Goal: Task Accomplishment & Management: Manage account settings

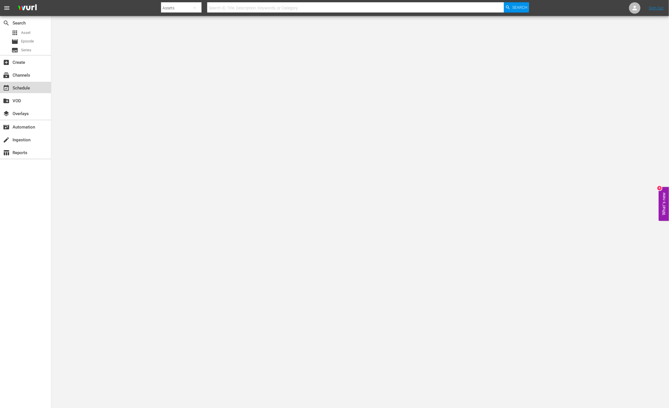
click at [14, 88] on div "event_available Schedule" at bounding box center [16, 87] width 32 height 5
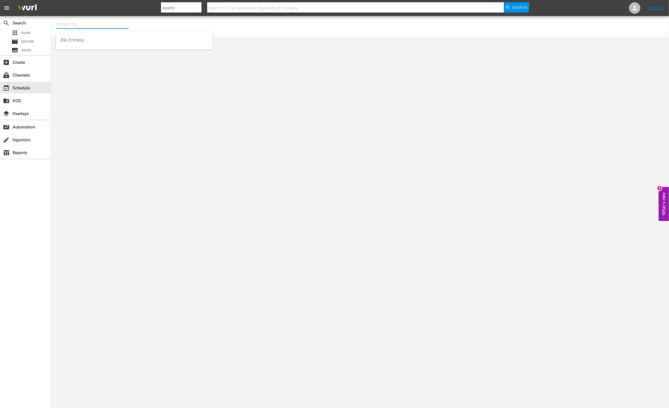
click at [92, 24] on input "text" at bounding box center [92, 24] width 73 height 14
click at [101, 48] on div "This Old House Shorts (180 - thisoldhouse_samsung)" at bounding box center [134, 54] width 148 height 14
type input "This Old House Shorts (180 - thisoldhouse_samsung)"
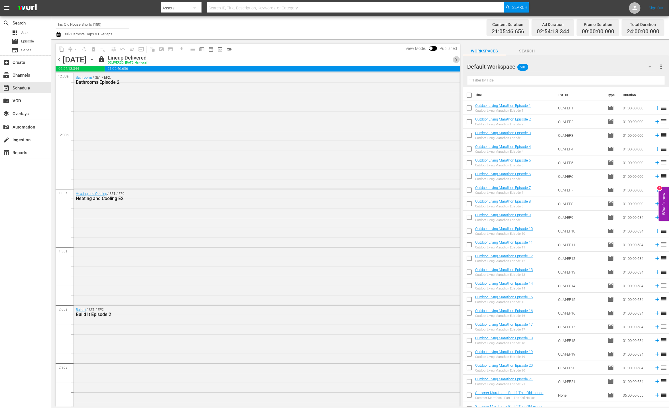
click at [446, 60] on span "chevron_right" at bounding box center [456, 59] width 7 height 7
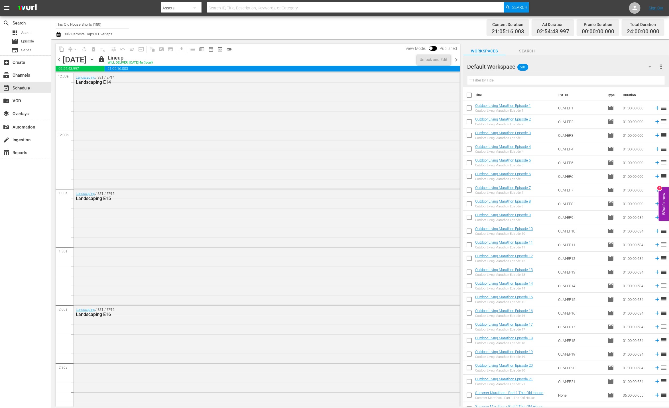
click at [446, 60] on span "chevron_right" at bounding box center [456, 59] width 7 height 7
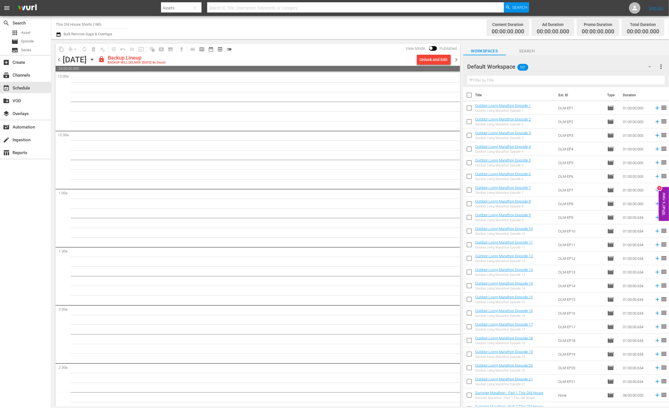
click at [60, 60] on span "chevron_left" at bounding box center [59, 59] width 7 height 7
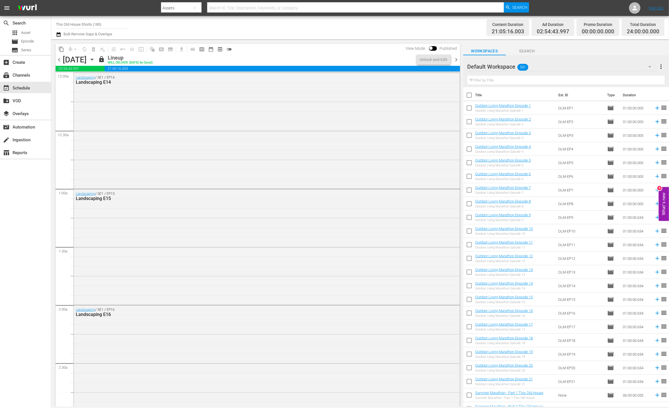
scroll to position [117, 0]
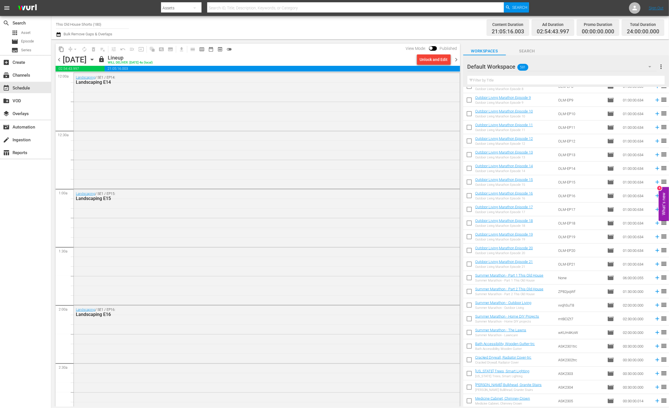
click at [446, 66] on div "Default Workspace 581" at bounding box center [561, 67] width 189 height 16
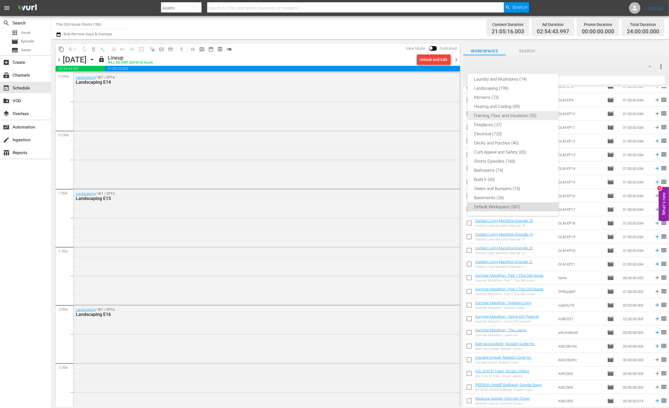
scroll to position [112, 0]
click at [446, 162] on div "Shorts Episodes (168)" at bounding box center [512, 161] width 77 height 9
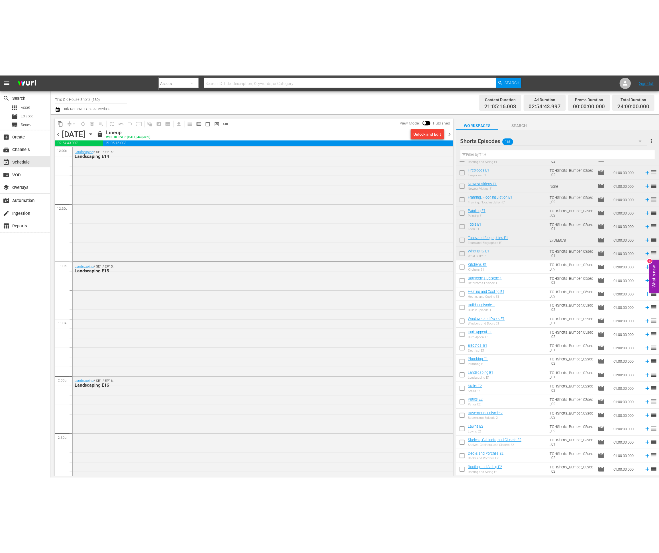
scroll to position [120, 0]
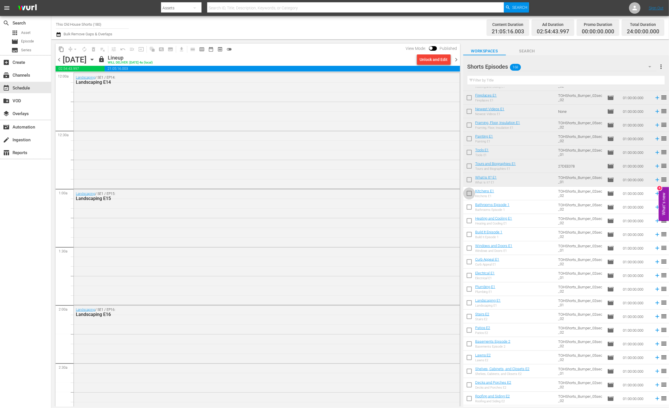
click at [446, 195] on input "checkbox" at bounding box center [469, 195] width 12 height 12
checkbox input "true"
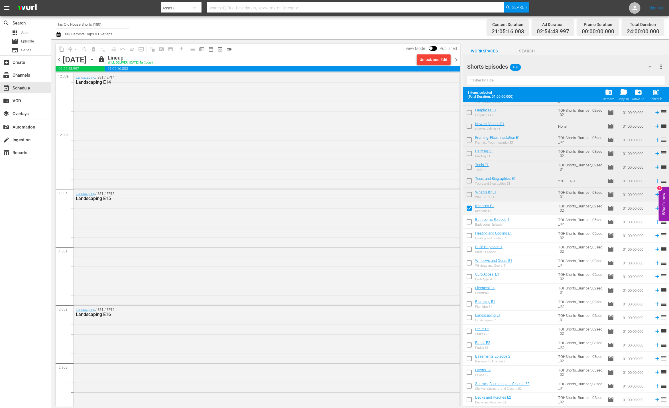
click at [446, 60] on span "chevron_right" at bounding box center [456, 59] width 7 height 7
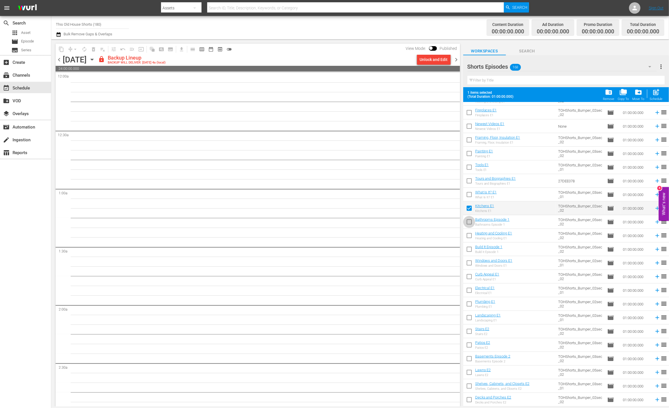
click at [446, 223] on input "checkbox" at bounding box center [469, 223] width 12 height 12
checkbox input "true"
click at [446, 236] on input "checkbox" at bounding box center [469, 237] width 12 height 12
checkbox input "true"
click at [446, 246] on input "checkbox" at bounding box center [469, 250] width 12 height 12
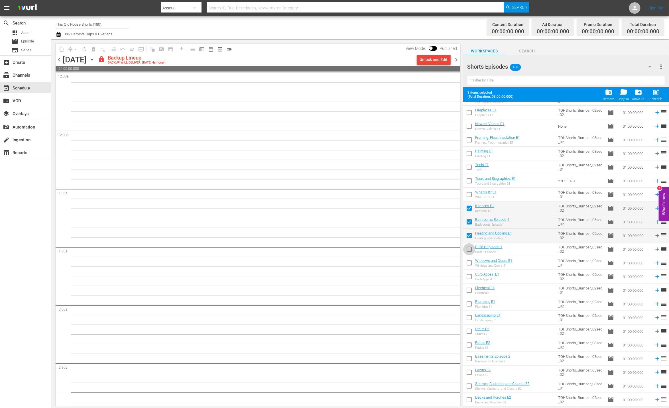
checkbox input "true"
click at [446, 262] on input "checkbox" at bounding box center [469, 264] width 12 height 12
checkbox input "true"
click at [446, 272] on input "checkbox" at bounding box center [469, 278] width 12 height 12
checkbox input "true"
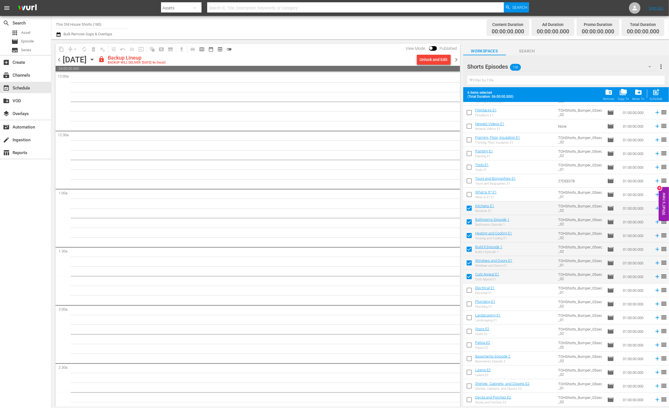
click at [446, 272] on input "checkbox" at bounding box center [469, 291] width 12 height 12
checkbox input "true"
click at [446, 272] on input "checkbox" at bounding box center [469, 305] width 12 height 12
checkbox input "true"
click at [446, 272] on input "checkbox" at bounding box center [469, 319] width 12 height 12
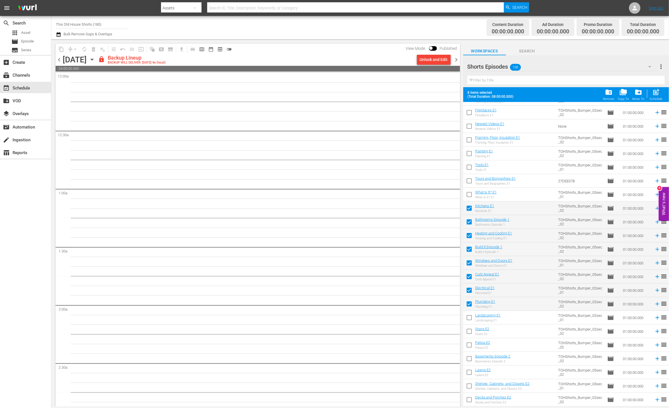
checkbox input "true"
click at [446, 272] on input "checkbox" at bounding box center [469, 332] width 12 height 12
checkbox input "true"
click at [446, 272] on input "checkbox" at bounding box center [469, 346] width 12 height 12
checkbox input "true"
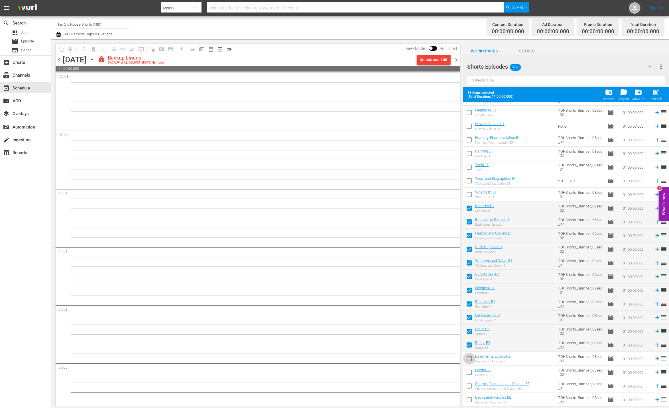
click at [446, 272] on input "checkbox" at bounding box center [469, 360] width 12 height 12
checkbox input "true"
click at [446, 272] on input "checkbox" at bounding box center [469, 373] width 12 height 12
checkbox input "true"
click at [446, 272] on input "checkbox" at bounding box center [469, 387] width 12 height 12
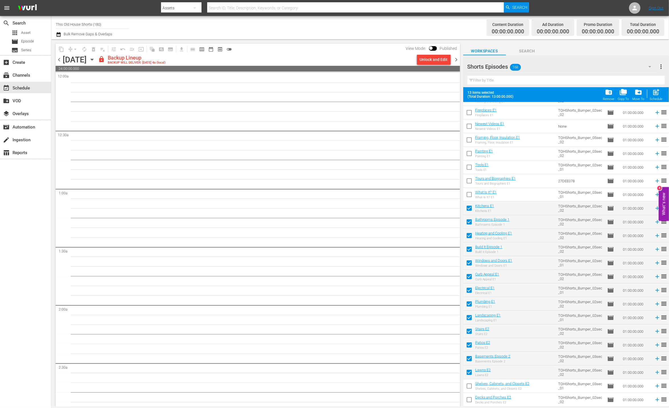
checkbox input "true"
click at [446, 272] on input "checkbox" at bounding box center [469, 401] width 12 height 12
checkbox input "true"
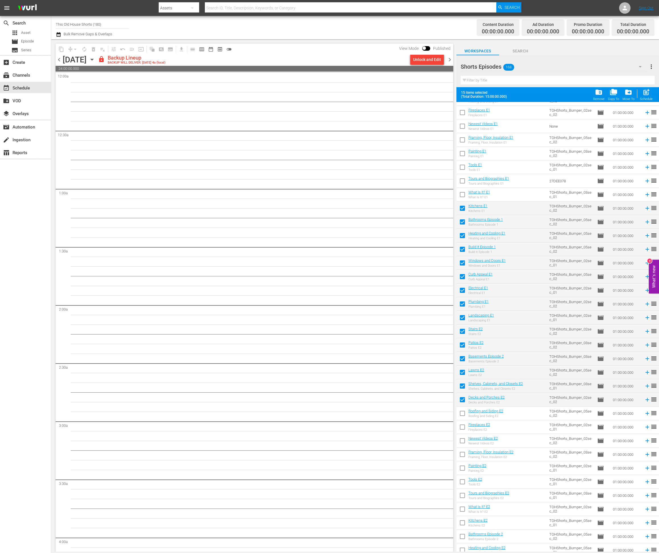
click at [446, 272] on input "checkbox" at bounding box center [462, 414] width 12 height 12
checkbox input "true"
click at [446, 272] on input "checkbox" at bounding box center [462, 428] width 12 height 12
checkbox input "true"
click at [446, 272] on input "checkbox" at bounding box center [462, 442] width 12 height 12
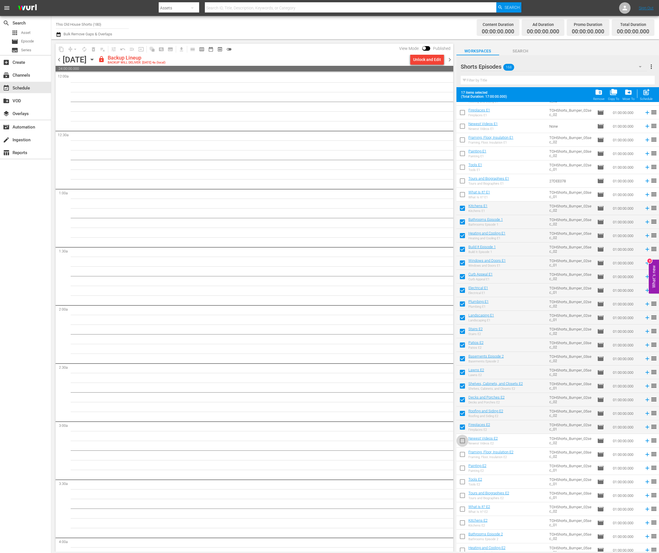
checkbox input "true"
click at [446, 272] on input "checkbox" at bounding box center [462, 456] width 12 height 12
checkbox input "true"
click at [446, 272] on input "checkbox" at bounding box center [462, 469] width 12 height 12
checkbox input "true"
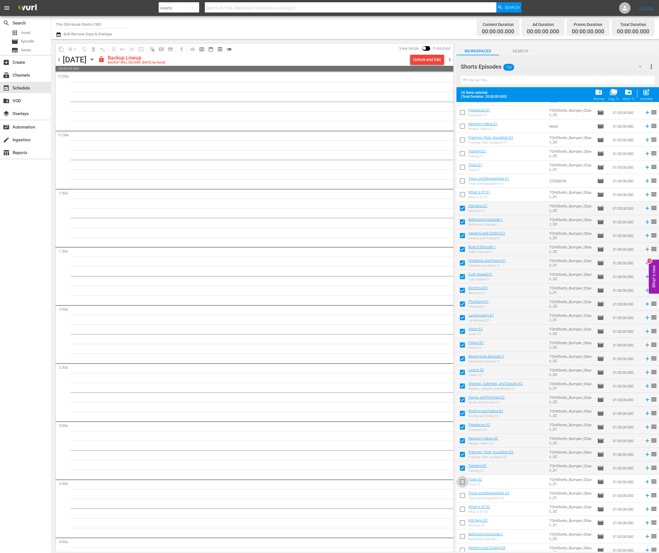
click at [446, 272] on input "checkbox" at bounding box center [462, 483] width 12 height 12
checkbox input "true"
click at [446, 272] on input "checkbox" at bounding box center [462, 497] width 12 height 12
checkbox input "true"
click at [446, 272] on input "checkbox" at bounding box center [462, 510] width 12 height 12
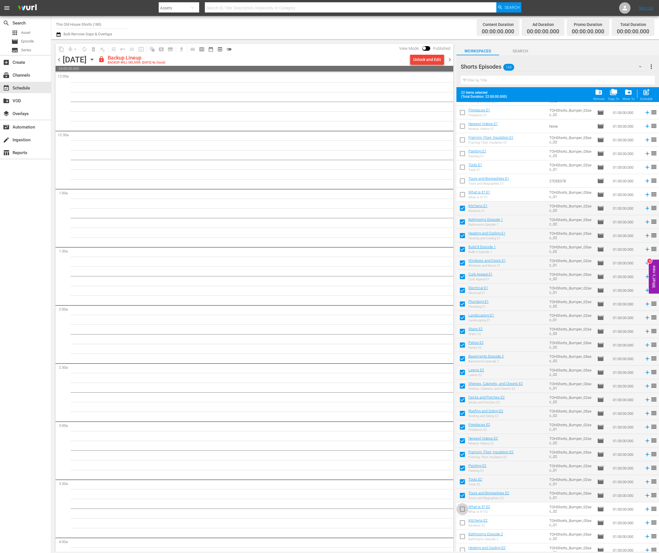
checkbox input "true"
click at [446, 272] on input "checkbox" at bounding box center [462, 524] width 12 height 12
checkbox input "true"
click at [438, 60] on div "Unlock and Edit" at bounding box center [427, 59] width 28 height 10
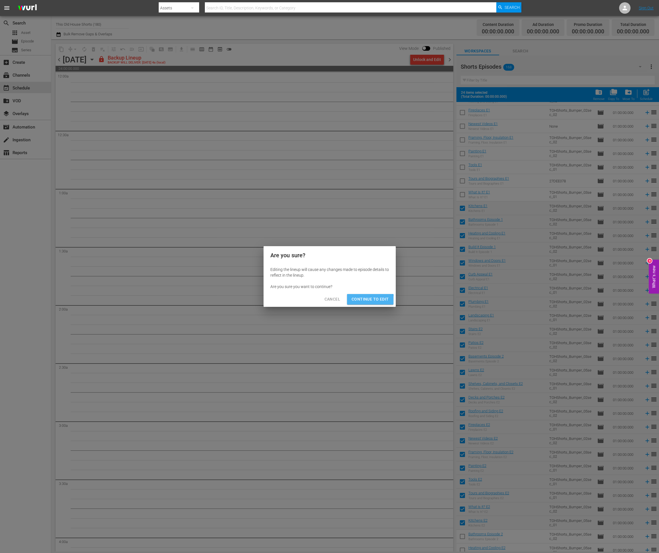
click at [368, 272] on span "Continue to Edit" at bounding box center [370, 299] width 37 height 7
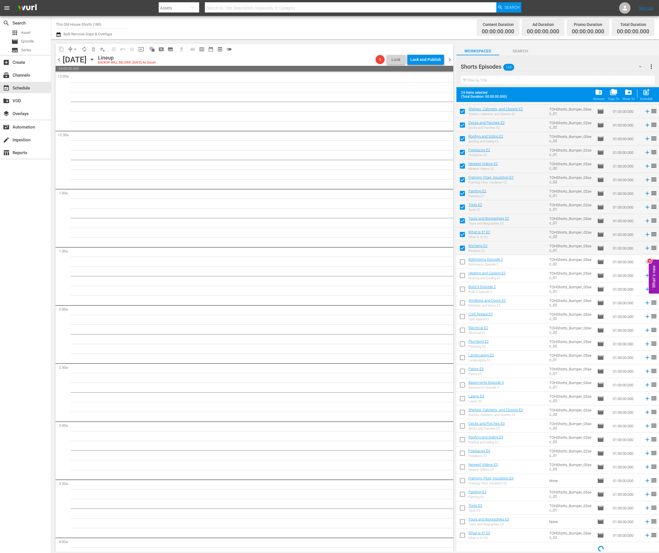
scroll to position [398, 0]
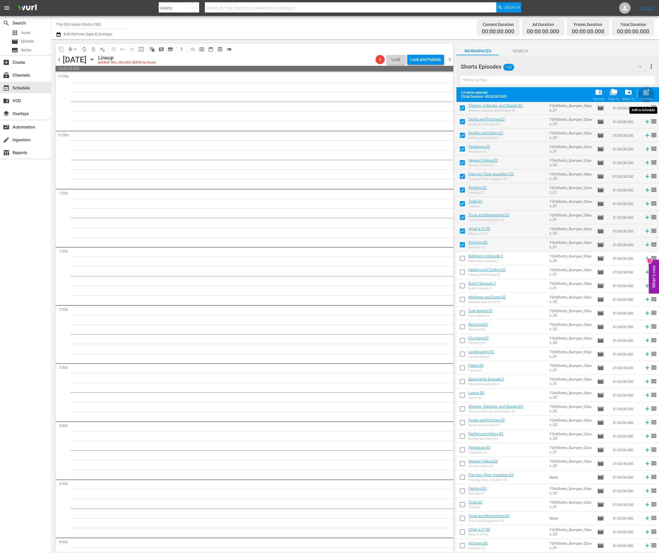
click at [446, 93] on span "post_add" at bounding box center [646, 92] width 8 height 8
checkbox input "false"
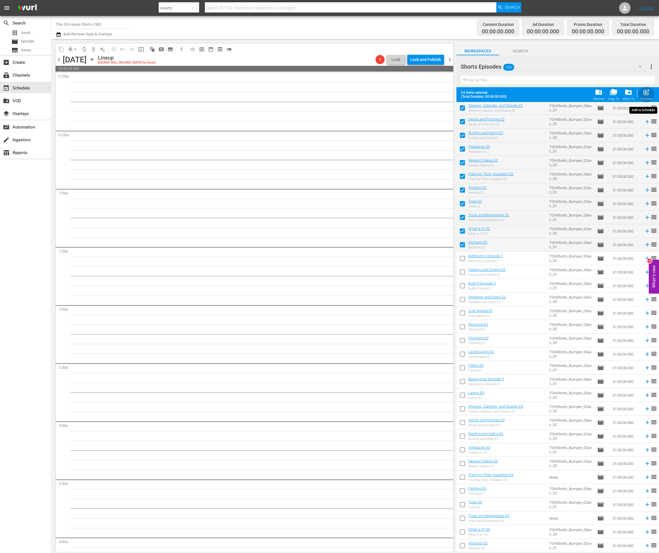
checkbox input "false"
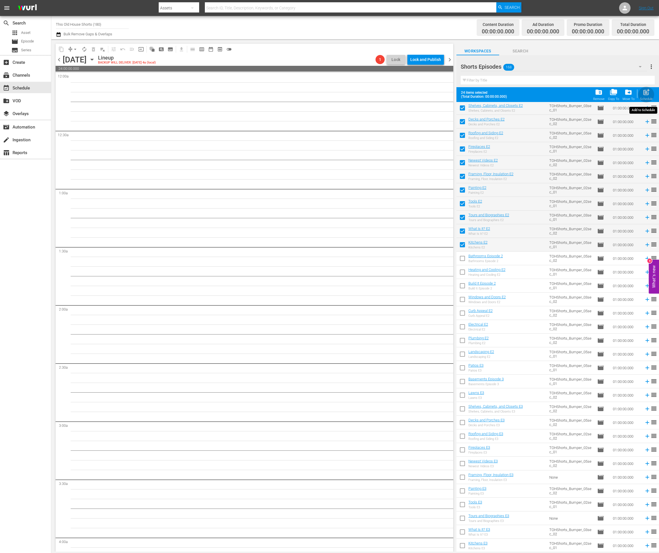
checkbox input "false"
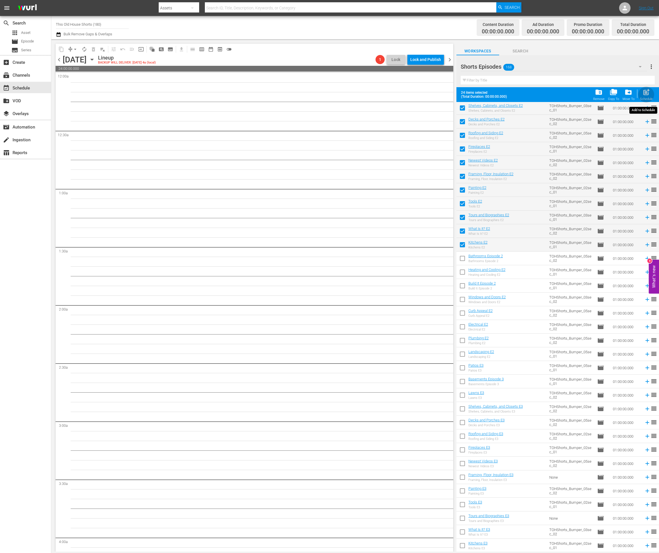
checkbox input "false"
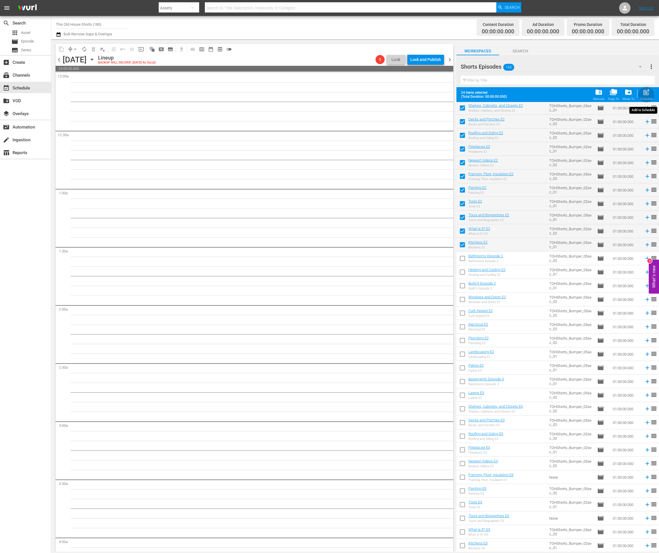
checkbox input "false"
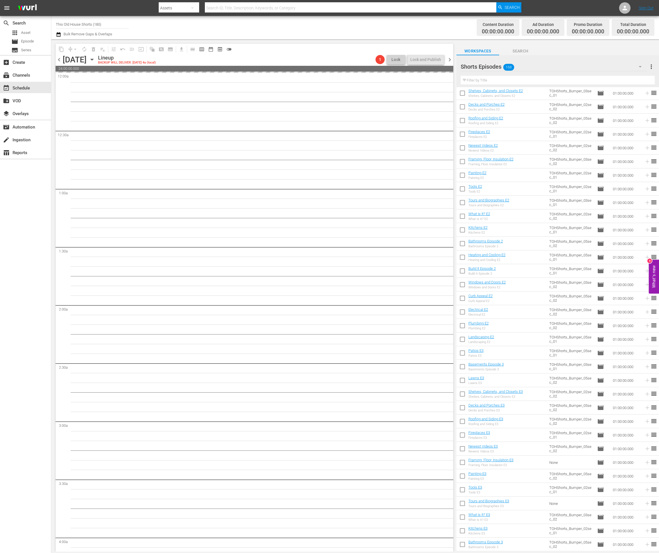
click at [446, 244] on input "checkbox" at bounding box center [462, 245] width 12 height 12
checkbox input "true"
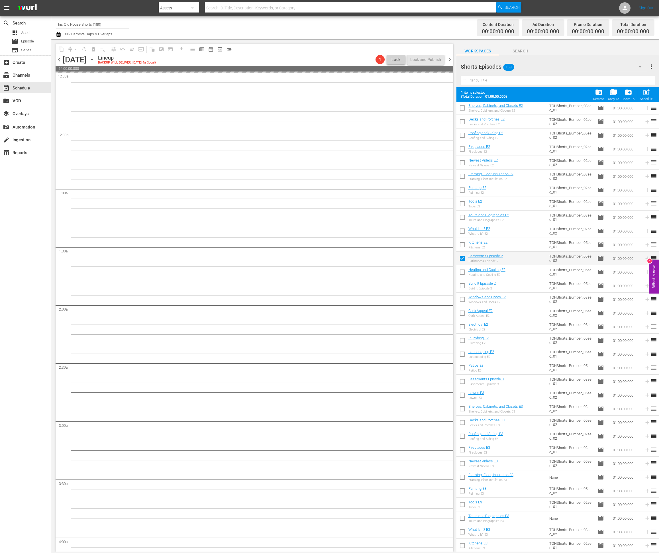
click at [446, 271] on input "checkbox" at bounding box center [462, 273] width 12 height 12
checkbox input "true"
click at [446, 272] on input "checkbox" at bounding box center [462, 287] width 12 height 12
checkbox input "true"
click at [446, 272] on input "checkbox" at bounding box center [462, 301] width 12 height 12
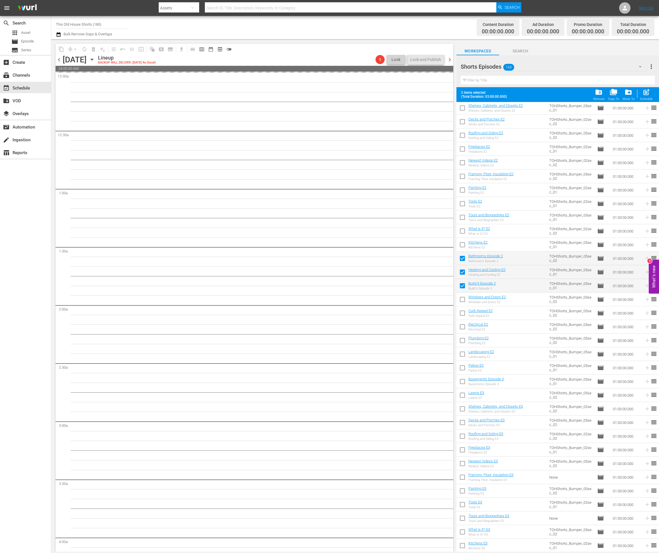
checkbox input "true"
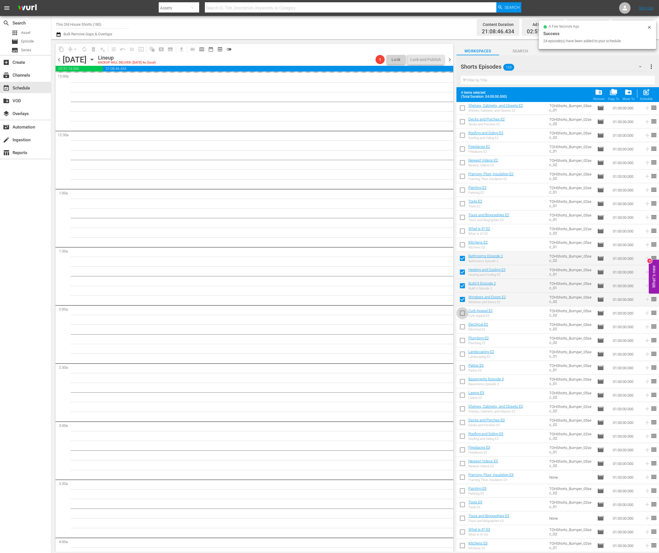
click at [446, 272] on input "checkbox" at bounding box center [462, 314] width 12 height 12
checkbox input "true"
click at [446, 272] on input "checkbox" at bounding box center [462, 328] width 12 height 12
checkbox input "true"
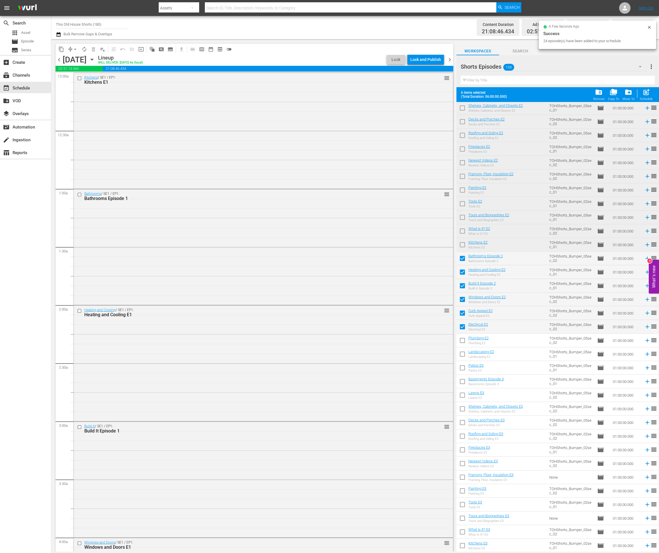
click at [446, 272] on input "checkbox" at bounding box center [462, 342] width 12 height 12
checkbox input "true"
click at [446, 272] on input "checkbox" at bounding box center [462, 355] width 12 height 12
checkbox input "true"
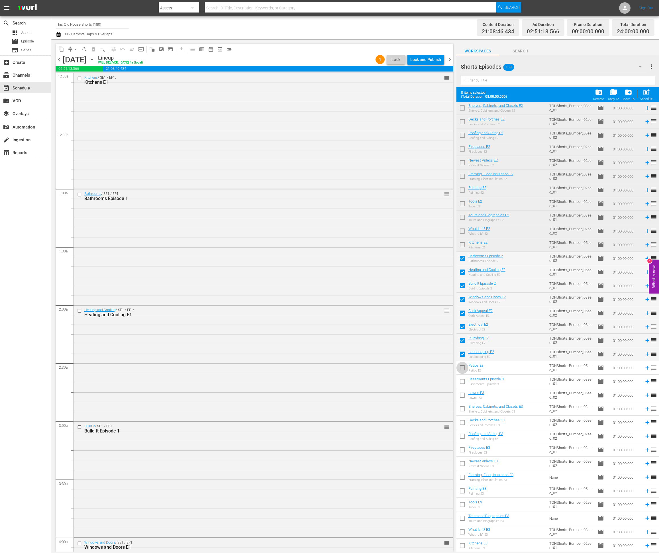
click at [446, 272] on input "checkbox" at bounding box center [462, 369] width 12 height 12
checkbox input "true"
click at [446, 272] on input "checkbox" at bounding box center [462, 383] width 12 height 12
checkbox input "true"
click at [446, 272] on input "checkbox" at bounding box center [462, 396] width 12 height 12
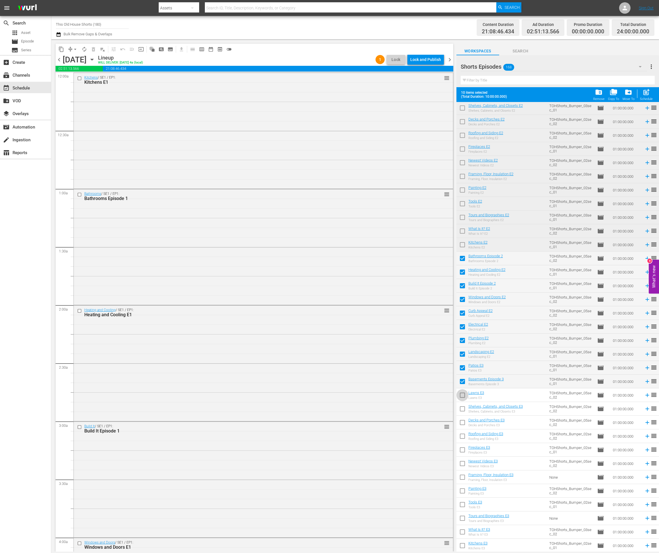
checkbox input "true"
click at [446, 272] on input "checkbox" at bounding box center [462, 410] width 12 height 12
checkbox input "true"
click at [446, 272] on input "checkbox" at bounding box center [462, 424] width 12 height 12
checkbox input "true"
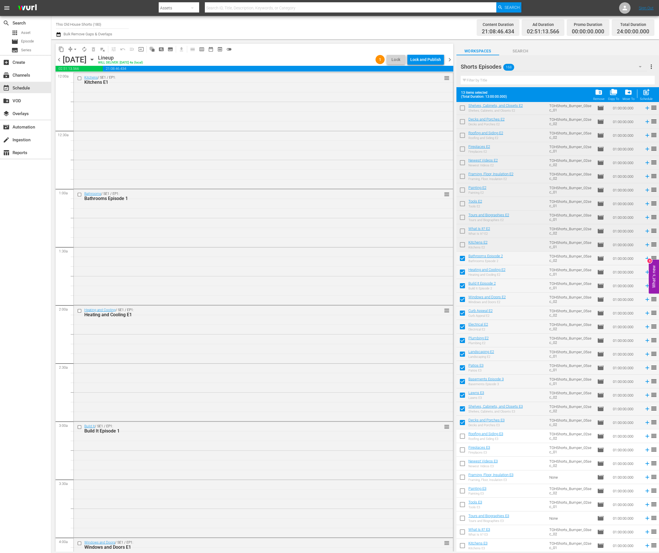
click at [446, 272] on input "checkbox" at bounding box center [462, 437] width 12 height 12
checkbox input "true"
click at [446, 272] on input "checkbox" at bounding box center [462, 451] width 12 height 12
checkbox input "true"
click at [446, 272] on input "checkbox" at bounding box center [462, 465] width 12 height 12
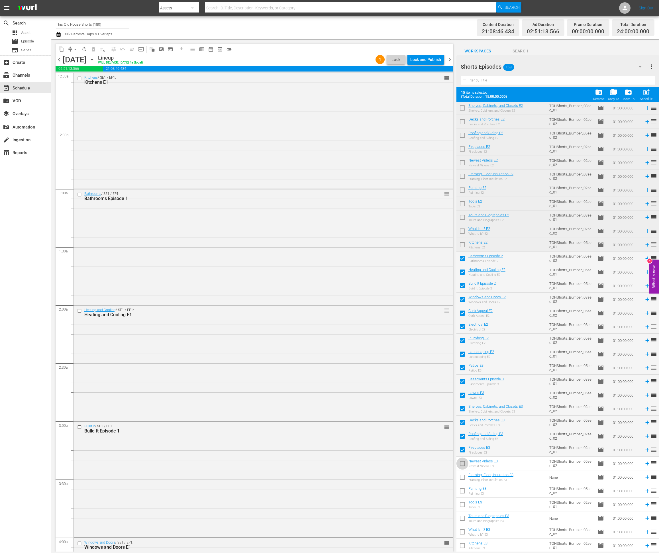
checkbox input "true"
click at [446, 272] on input "checkbox" at bounding box center [462, 478] width 12 height 12
checkbox input "true"
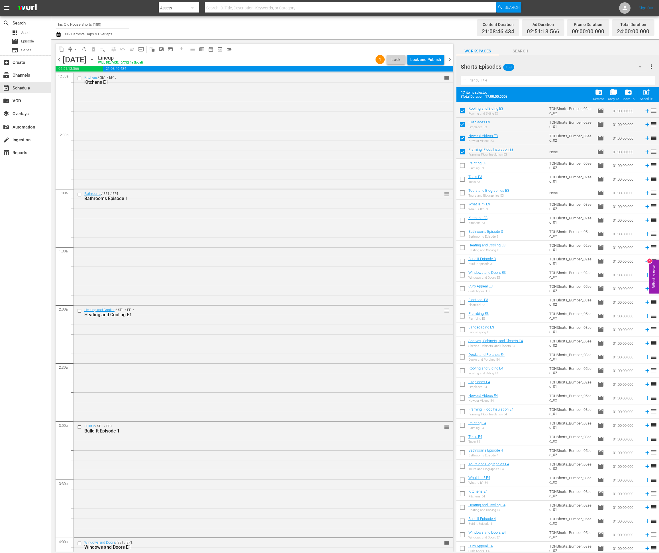
scroll to position [719, 0]
click at [418, 57] on div "Lock and Publish" at bounding box center [425, 59] width 31 height 10
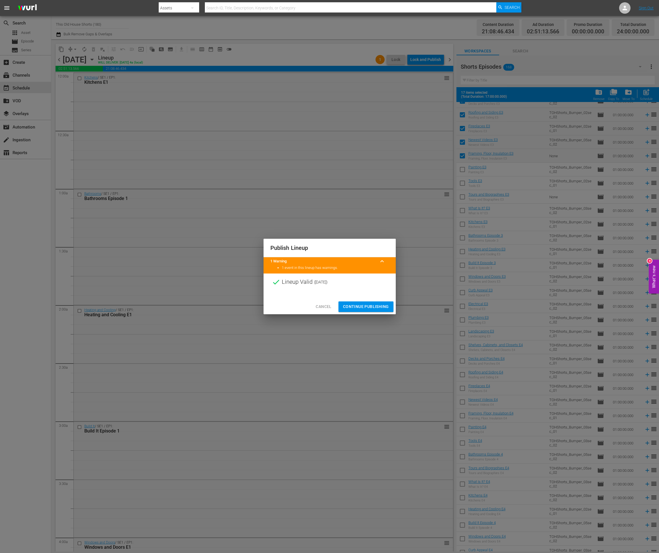
click at [354, 272] on button "Continue Publishing" at bounding box center [365, 306] width 55 height 11
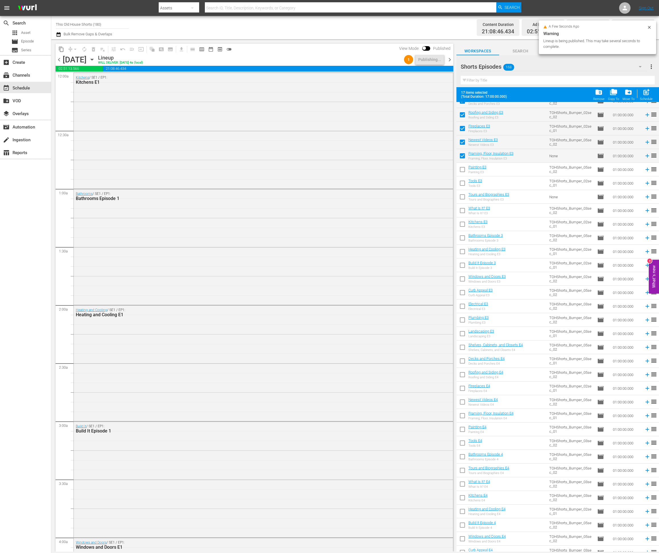
drag, startPoint x: 462, startPoint y: 168, endPoint x: 462, endPoint y: 171, distance: 3.4
click at [446, 168] on input "checkbox" at bounding box center [462, 171] width 12 height 12
checkbox input "true"
click at [446, 189] on input "checkbox" at bounding box center [462, 184] width 12 height 12
checkbox input "true"
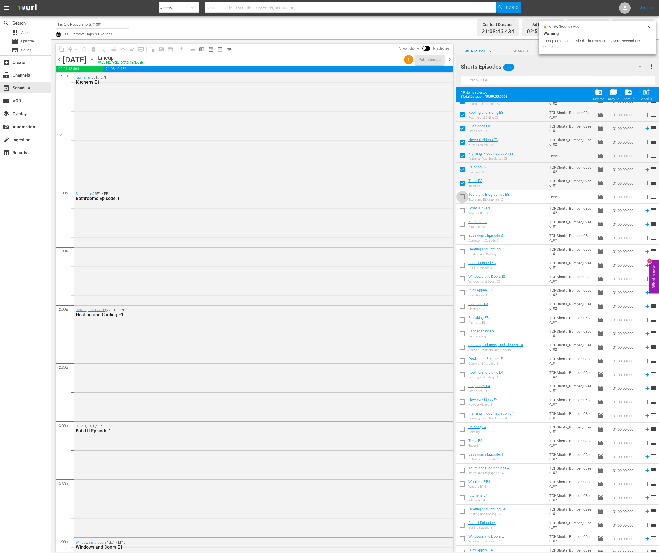
click at [446, 198] on input "checkbox" at bounding box center [462, 198] width 12 height 12
checkbox input "true"
click at [446, 211] on input "checkbox" at bounding box center [462, 212] width 12 height 12
checkbox input "true"
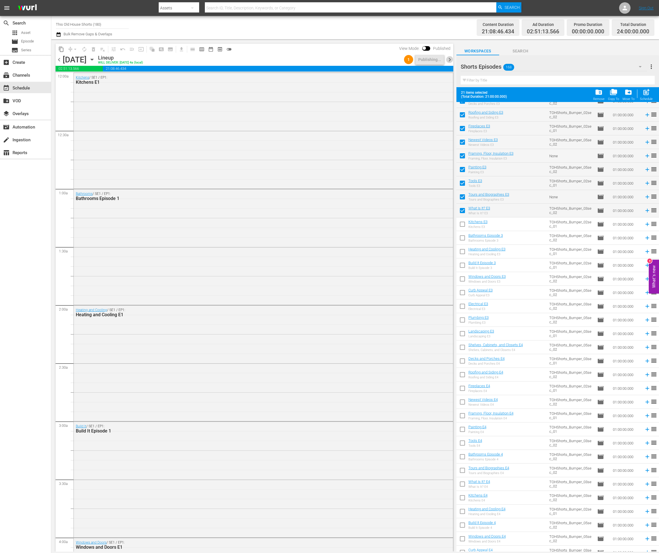
click at [446, 60] on span "chevron_right" at bounding box center [449, 59] width 7 height 7
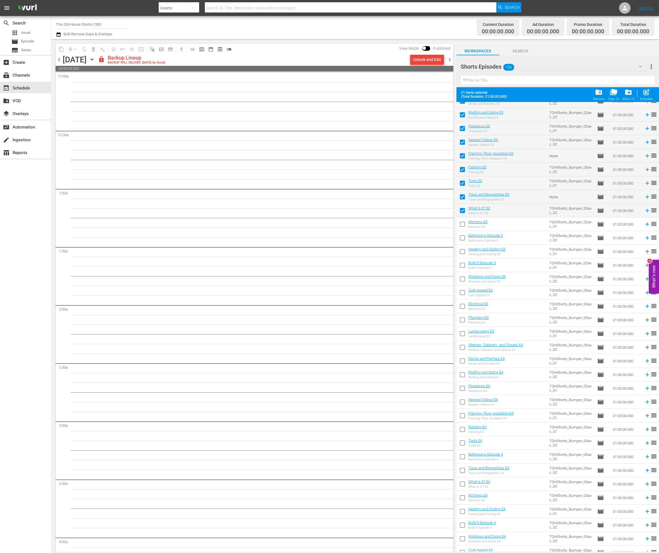
click at [446, 226] on input "checkbox" at bounding box center [462, 225] width 12 height 12
checkbox input "true"
click at [446, 243] on input "checkbox" at bounding box center [462, 239] width 12 height 12
checkbox input "true"
click at [446, 253] on input "checkbox" at bounding box center [462, 253] width 12 height 12
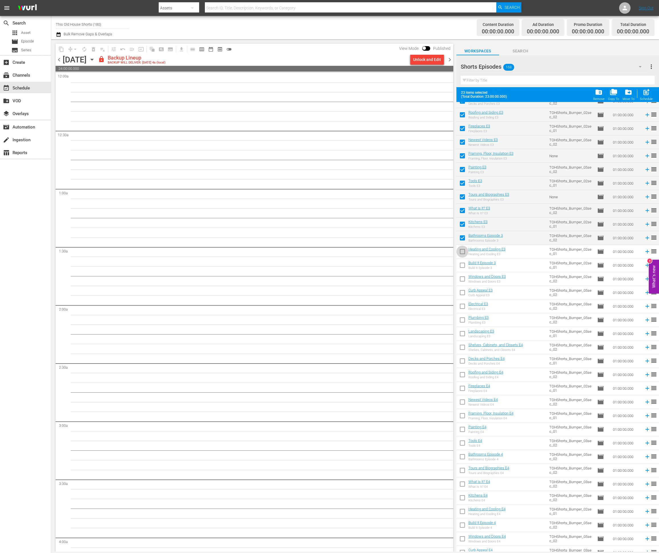
checkbox input "true"
click at [446, 269] on input "checkbox" at bounding box center [462, 266] width 12 height 12
checkbox input "true"
click at [446, 272] on input "checkbox" at bounding box center [462, 280] width 12 height 12
checkbox input "true"
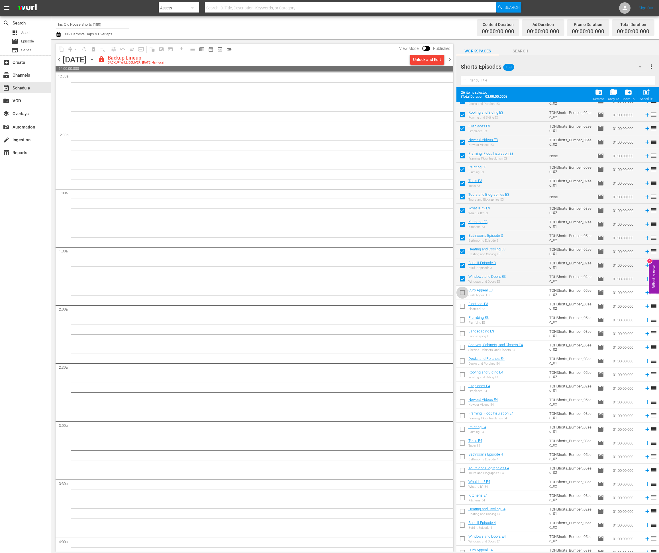
click at [446, 272] on input "checkbox" at bounding box center [462, 294] width 12 height 12
checkbox input "true"
click at [446, 272] on input "checkbox" at bounding box center [462, 307] width 12 height 12
checkbox input "true"
click at [446, 272] on input "checkbox" at bounding box center [462, 321] width 12 height 12
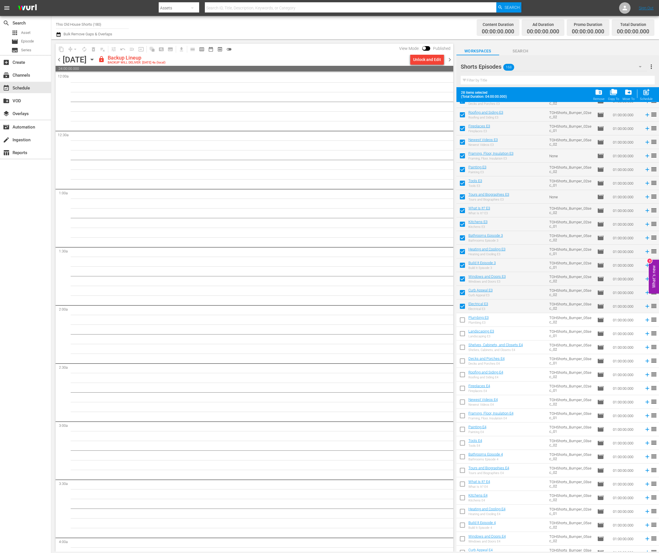
checkbox input "true"
click at [446, 272] on input "checkbox" at bounding box center [462, 335] width 12 height 12
checkbox input "true"
click at [446, 272] on input "checkbox" at bounding box center [462, 348] width 12 height 12
checkbox input "true"
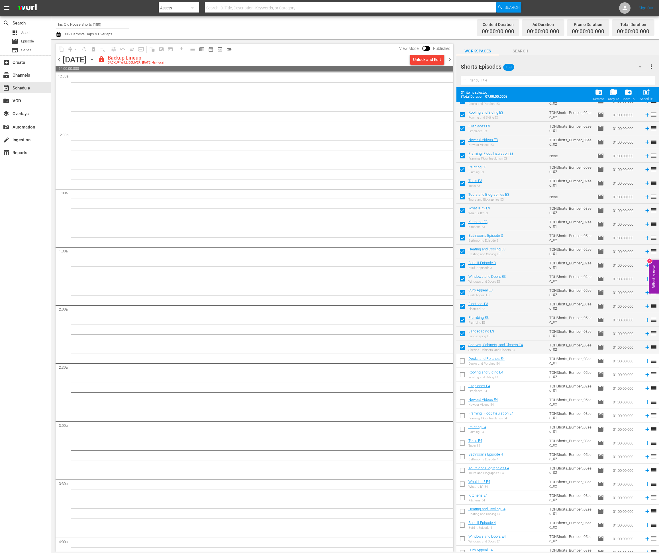
click at [446, 272] on input "checkbox" at bounding box center [462, 362] width 12 height 12
checkbox input "true"
click at [446, 272] on input "checkbox" at bounding box center [462, 376] width 12 height 12
checkbox input "true"
click at [446, 272] on input "checkbox" at bounding box center [462, 389] width 12 height 12
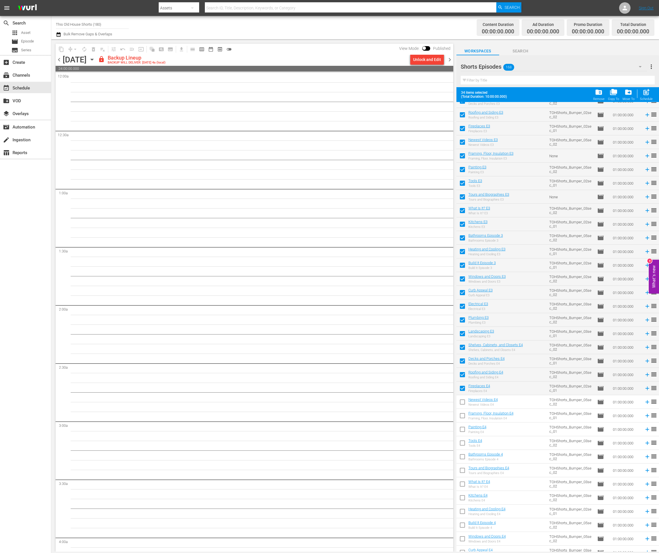
click at [446, 272] on input "checkbox" at bounding box center [462, 389] width 12 height 12
checkbox input "false"
click at [446, 272] on input "checkbox" at bounding box center [462, 376] width 12 height 12
checkbox input "false"
click at [446, 272] on input "checkbox" at bounding box center [462, 362] width 12 height 12
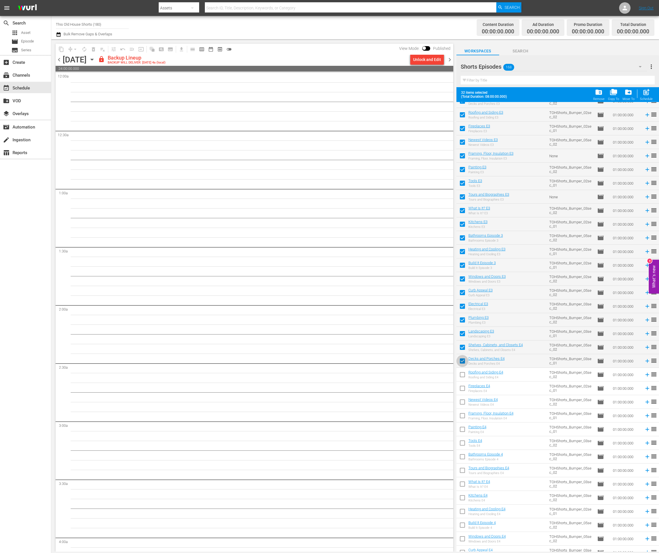
checkbox input "false"
click at [446, 272] on input "checkbox" at bounding box center [462, 348] width 12 height 12
checkbox input "false"
click at [446, 272] on input "checkbox" at bounding box center [462, 335] width 12 height 12
checkbox input "false"
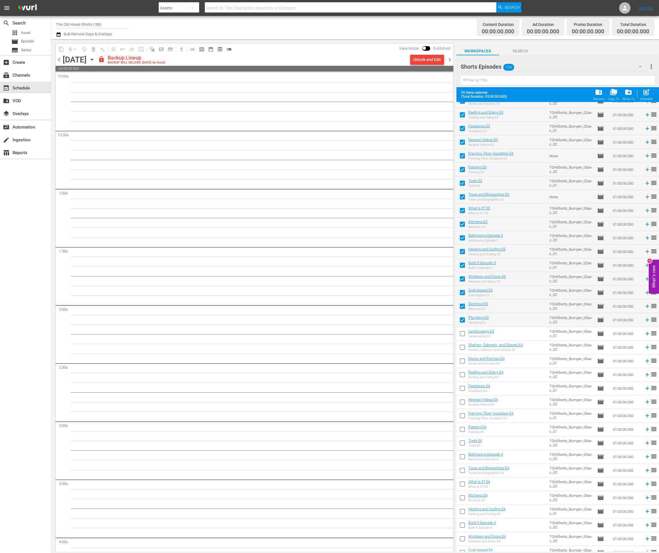
click at [446, 272] on input "checkbox" at bounding box center [462, 321] width 12 height 12
checkbox input "false"
click at [446, 272] on input "checkbox" at bounding box center [462, 307] width 12 height 12
checkbox input "false"
click at [446, 272] on input "checkbox" at bounding box center [462, 294] width 12 height 12
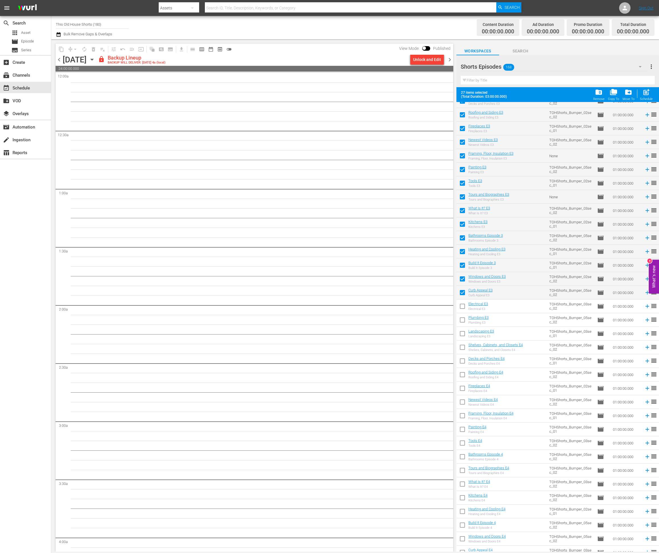
checkbox input "false"
click at [446, 272] on input "checkbox" at bounding box center [462, 280] width 12 height 12
checkbox input "false"
click at [446, 264] on input "checkbox" at bounding box center [462, 266] width 12 height 12
checkbox input "false"
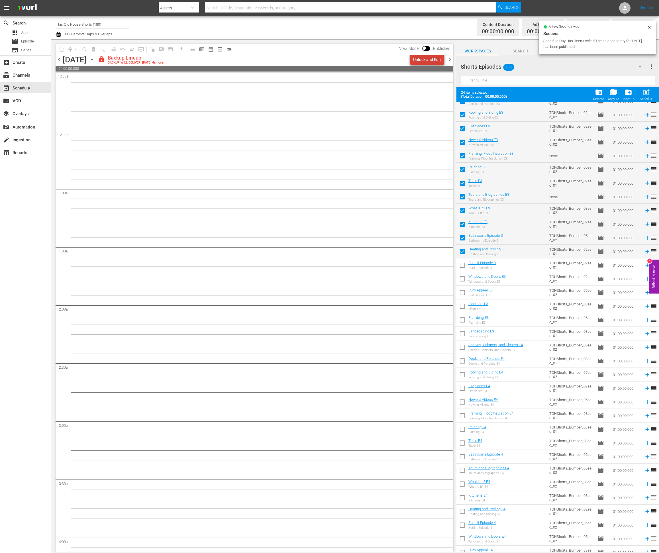
click at [431, 58] on div "Unlock and Edit" at bounding box center [427, 59] width 28 height 10
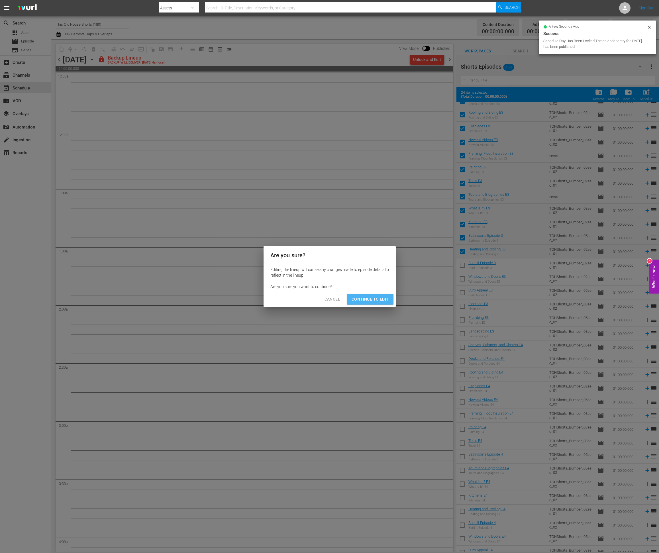
click at [373, 272] on span "Continue to Edit" at bounding box center [370, 299] width 37 height 7
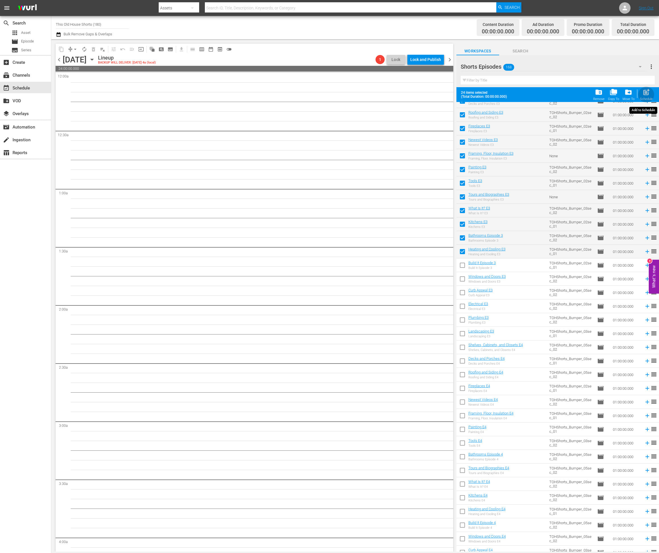
click at [446, 93] on span "post_add" at bounding box center [646, 92] width 8 height 8
checkbox input "false"
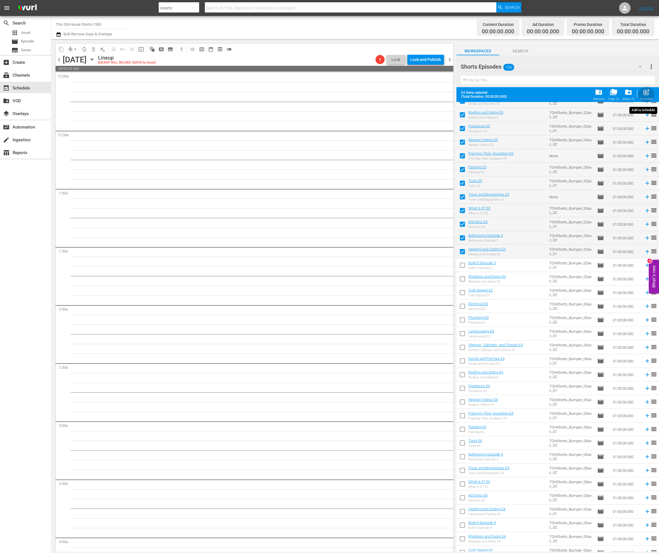
checkbox input "false"
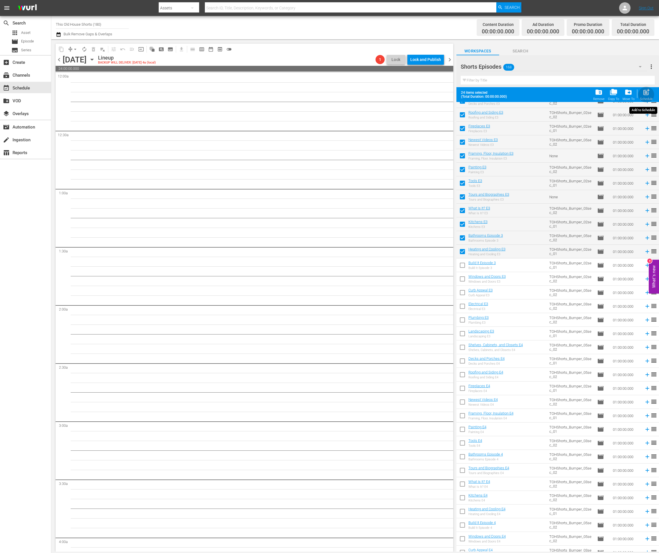
checkbox input "false"
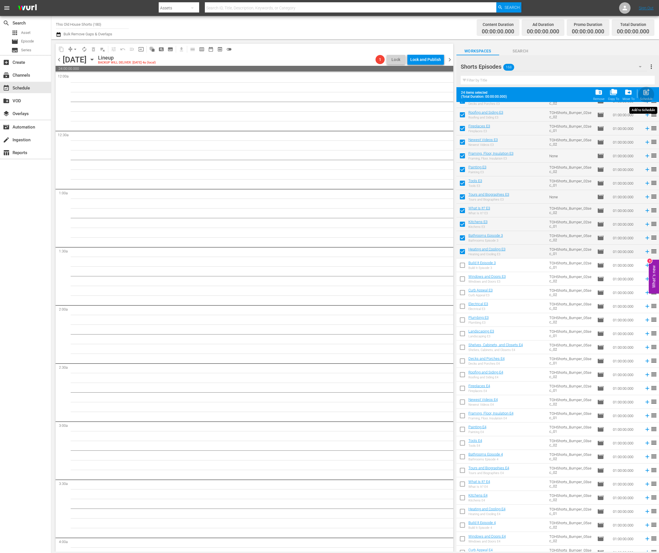
checkbox input "false"
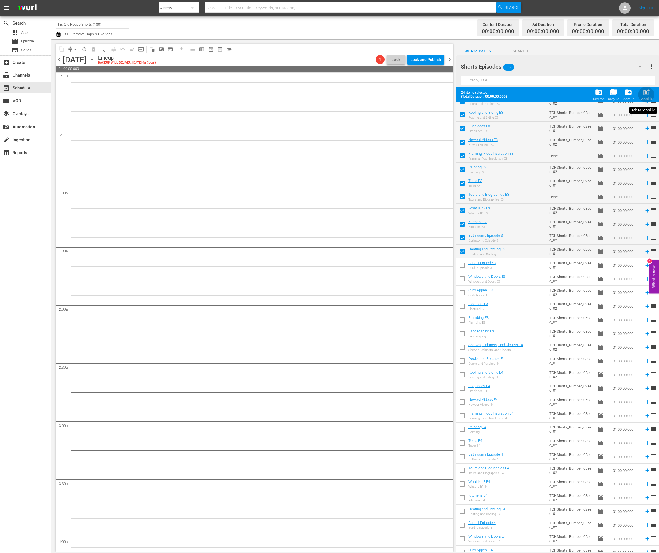
checkbox input "false"
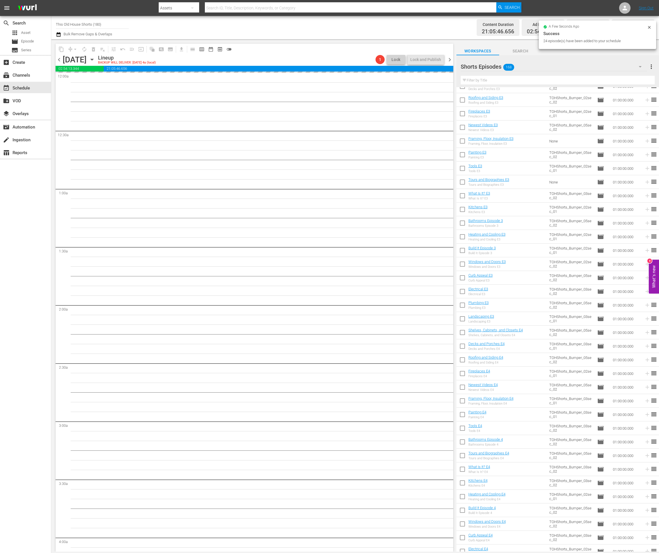
click at [446, 250] on input "checkbox" at bounding box center [462, 252] width 12 height 12
checkbox input "true"
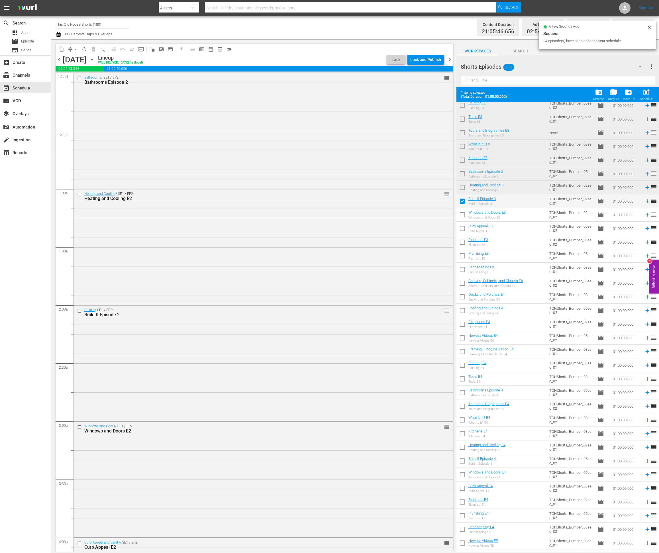
scroll to position [808, 0]
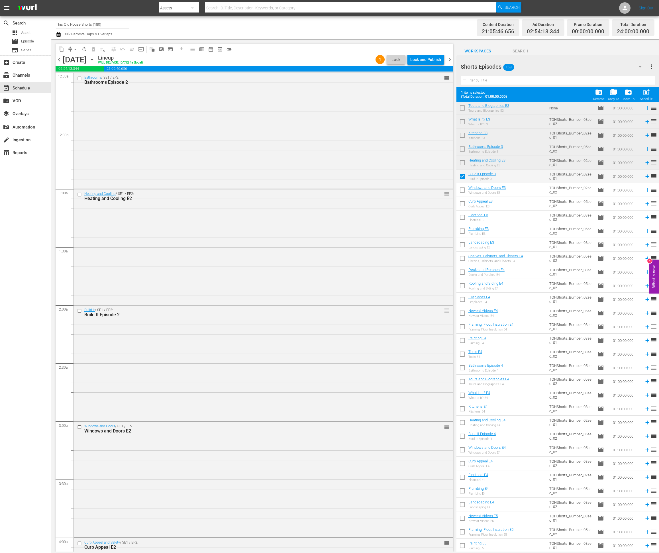
click at [446, 188] on input "checkbox" at bounding box center [462, 191] width 12 height 12
checkbox input "true"
click at [446, 203] on input "checkbox" at bounding box center [462, 205] width 12 height 12
checkbox input "true"
click at [446, 218] on input "checkbox" at bounding box center [462, 219] width 12 height 12
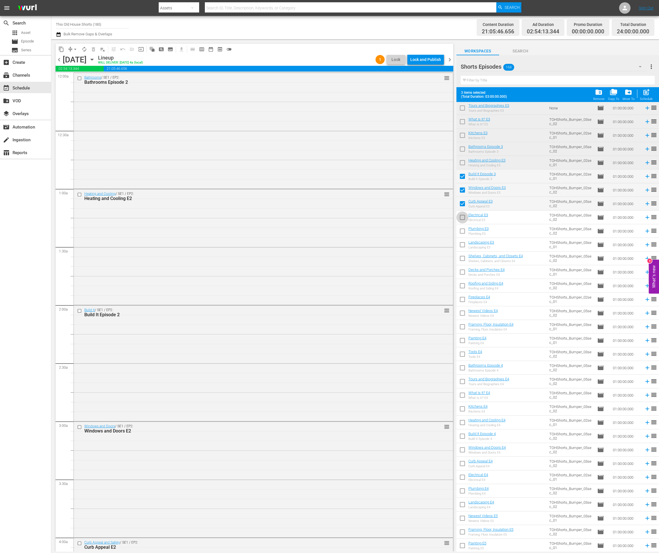
checkbox input "true"
click at [446, 234] on input "checkbox" at bounding box center [462, 232] width 12 height 12
checkbox input "true"
click at [446, 246] on input "checkbox" at bounding box center [462, 246] width 12 height 12
checkbox input "true"
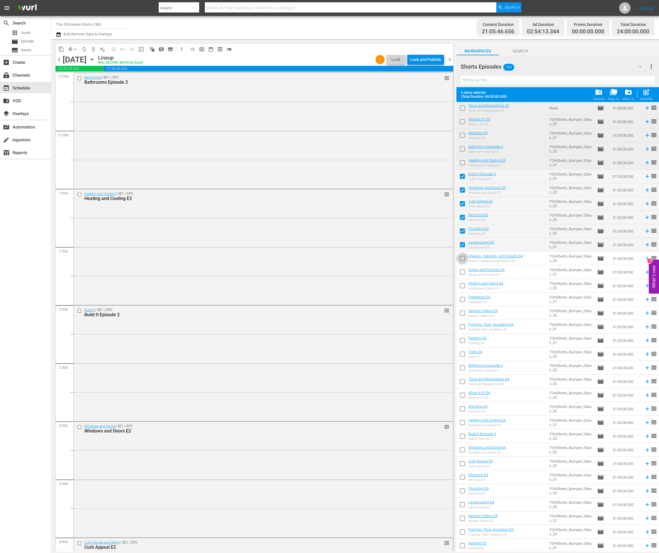
click at [446, 254] on input "checkbox" at bounding box center [462, 260] width 12 height 12
checkbox input "true"
click at [446, 271] on input "checkbox" at bounding box center [462, 273] width 12 height 12
checkbox input "true"
click at [446, 272] on input "checkbox" at bounding box center [462, 287] width 12 height 12
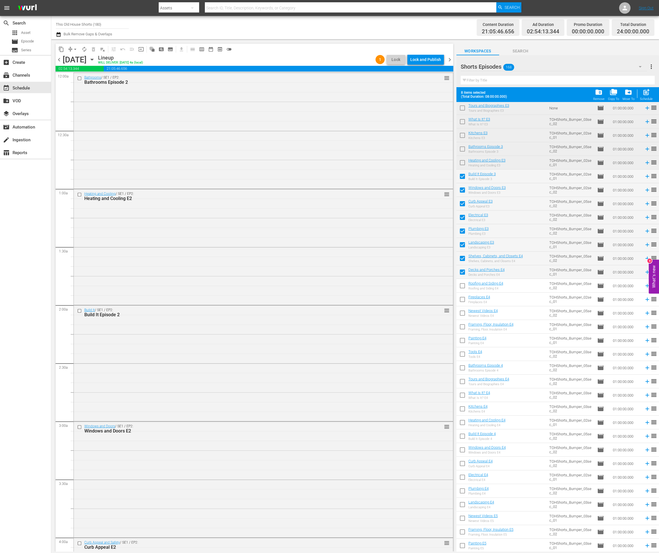
checkbox input "true"
click at [446, 272] on input "checkbox" at bounding box center [462, 301] width 12 height 12
checkbox input "true"
click at [446, 272] on input "checkbox" at bounding box center [462, 314] width 12 height 12
checkbox input "true"
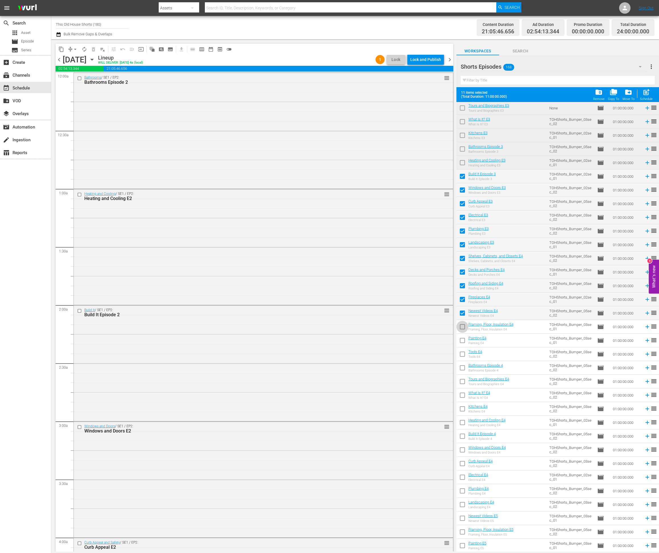
click at [446, 272] on input "checkbox" at bounding box center [462, 328] width 12 height 12
checkbox input "true"
click at [446, 272] on input "checkbox" at bounding box center [462, 342] width 12 height 12
checkbox input "true"
click at [446, 272] on input "checkbox" at bounding box center [462, 355] width 12 height 12
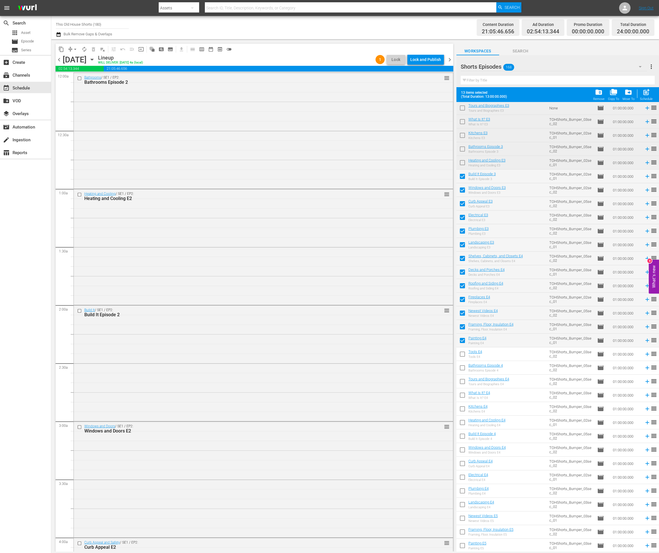
checkbox input "true"
click at [446, 272] on input "checkbox" at bounding box center [462, 369] width 12 height 12
checkbox input "true"
click at [446, 272] on input "checkbox" at bounding box center [462, 383] width 12 height 12
checkbox input "true"
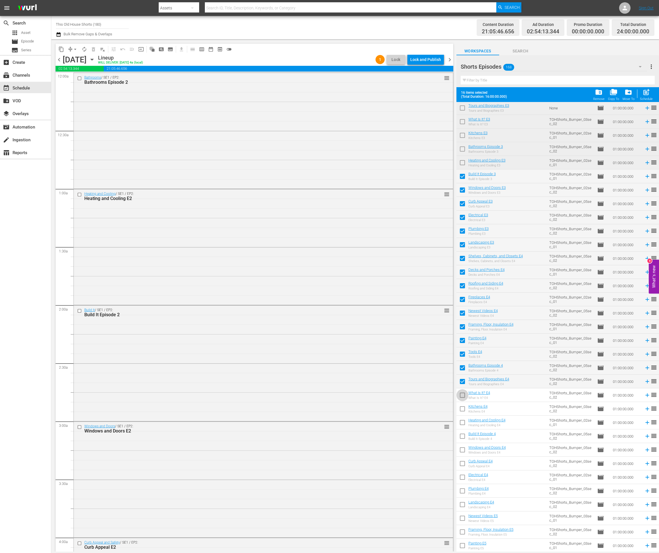
click at [446, 272] on input "checkbox" at bounding box center [462, 396] width 12 height 12
checkbox input "true"
click at [446, 272] on input "checkbox" at bounding box center [462, 410] width 12 height 12
checkbox input "true"
click at [446, 272] on input "checkbox" at bounding box center [462, 424] width 12 height 12
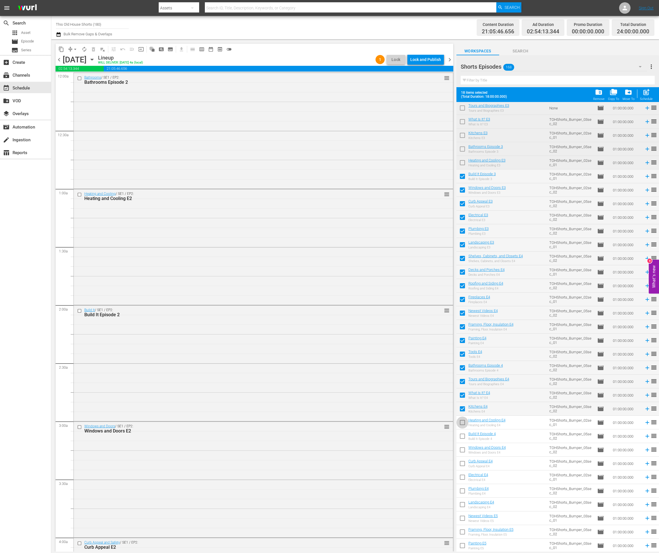
checkbox input "true"
click at [446, 272] on input "checkbox" at bounding box center [462, 437] width 12 height 12
checkbox input "true"
drag, startPoint x: 461, startPoint y: 450, endPoint x: 462, endPoint y: 455, distance: 5.3
click at [446, 272] on input "checkbox" at bounding box center [462, 451] width 12 height 12
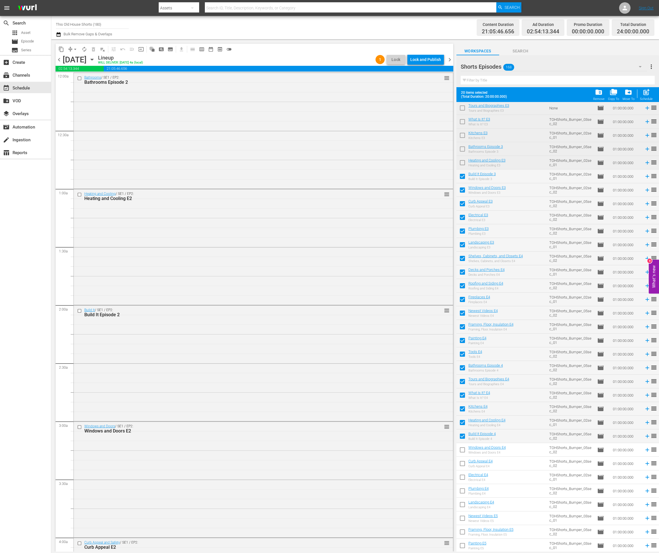
checkbox input "true"
click at [446, 272] on input "checkbox" at bounding box center [462, 465] width 12 height 12
checkbox input "true"
click at [446, 272] on input "checkbox" at bounding box center [462, 478] width 12 height 12
checkbox input "true"
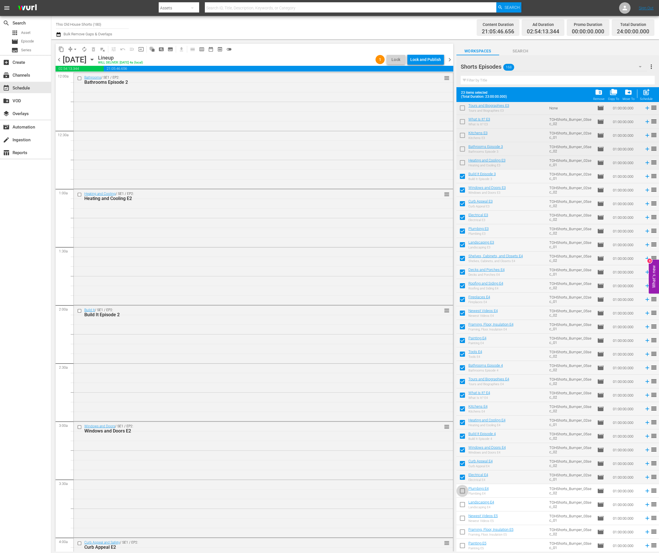
click at [446, 272] on input "checkbox" at bounding box center [462, 492] width 12 height 12
checkbox input "true"
click at [446, 272] on input "checkbox" at bounding box center [462, 506] width 12 height 12
checkbox input "false"
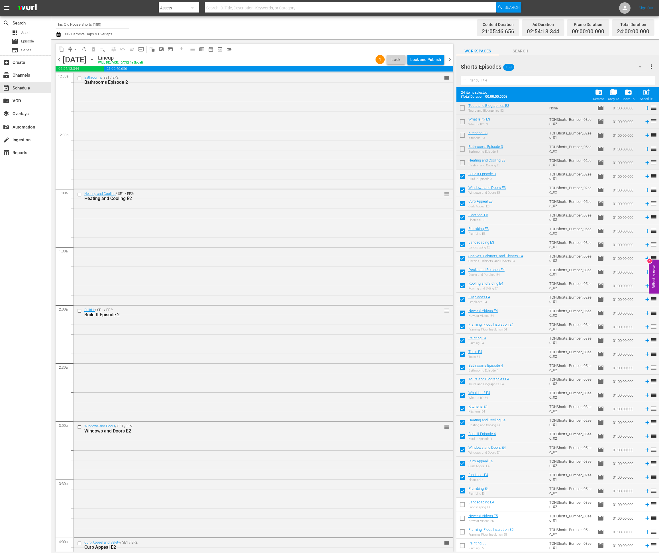
click at [427, 65] on div "chevron_left [DATE] [DATE] Lineup WILL DELIVER: [DATE] 4a (local) 1 Lock Lock a…" at bounding box center [255, 60] width 398 height 11
click at [428, 58] on div "Lock and Publish" at bounding box center [425, 59] width 31 height 10
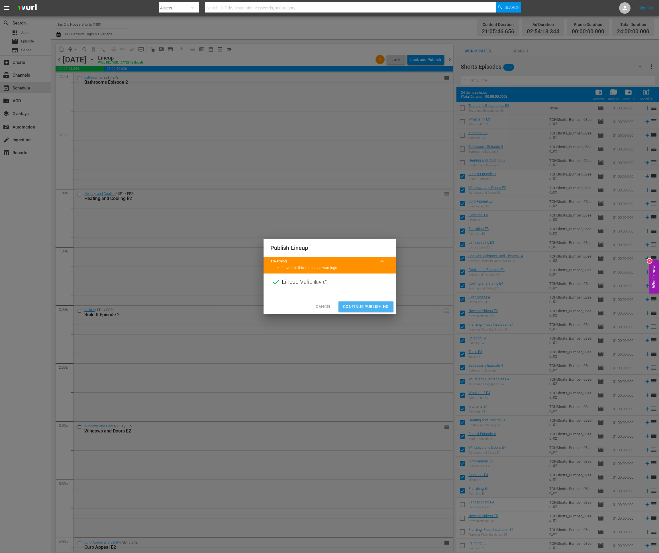
click at [362, 272] on span "Continue Publishing" at bounding box center [366, 306] width 46 height 7
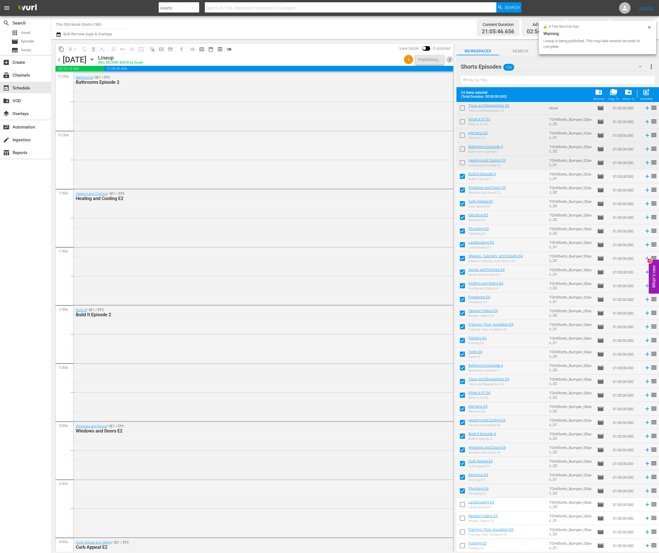
click at [446, 58] on span "chevron_right" at bounding box center [449, 59] width 7 height 7
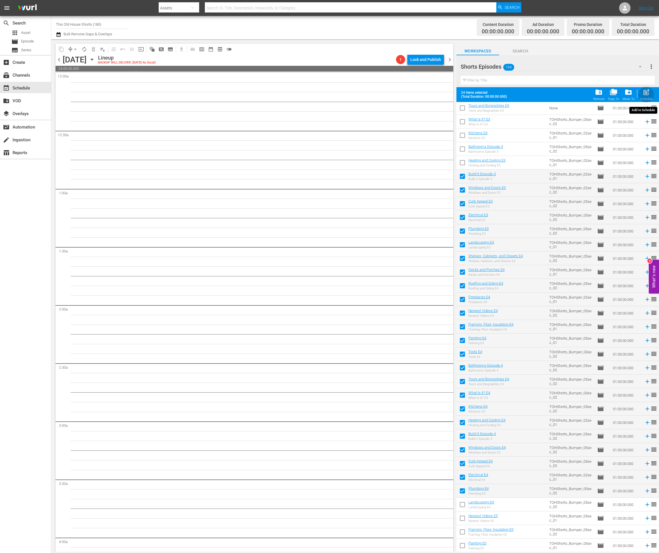
click at [446, 93] on span "post_add" at bounding box center [646, 92] width 8 height 8
checkbox input "false"
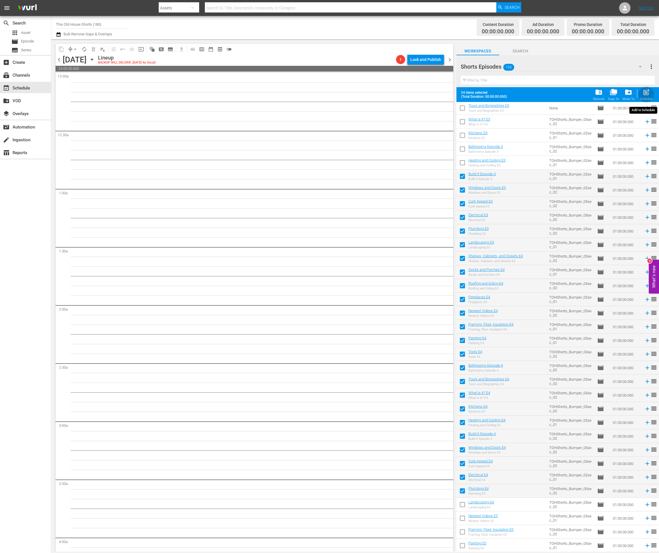
checkbox input "false"
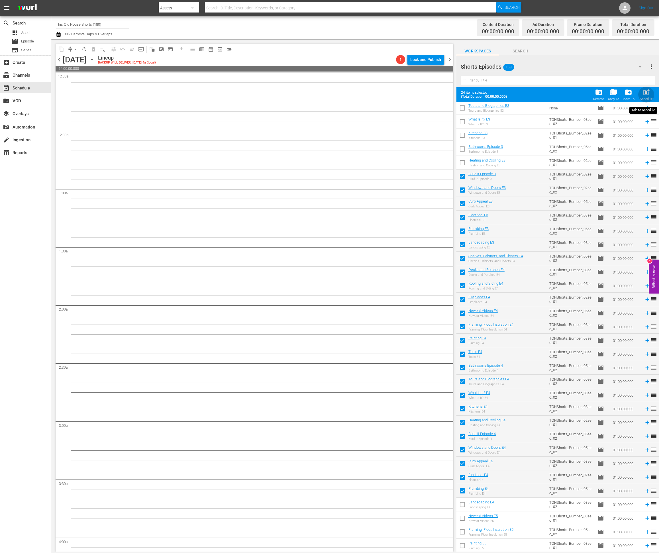
checkbox input "false"
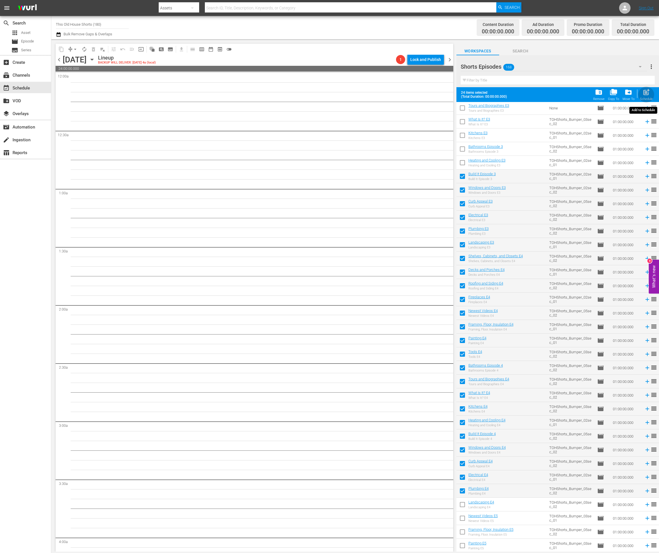
checkbox input "false"
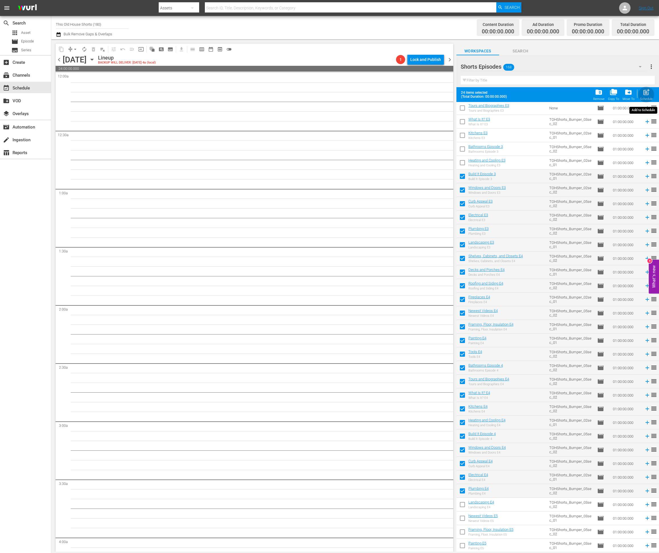
checkbox input "false"
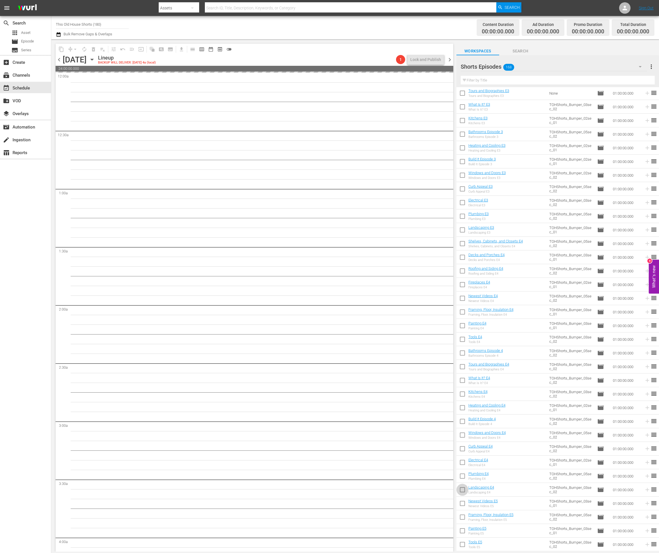
click at [446, 272] on input "checkbox" at bounding box center [462, 491] width 12 height 12
checkbox input "true"
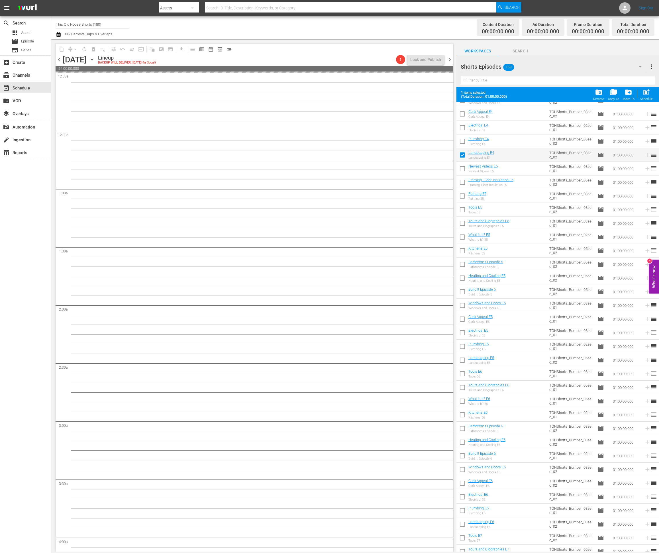
scroll to position [1178, 0]
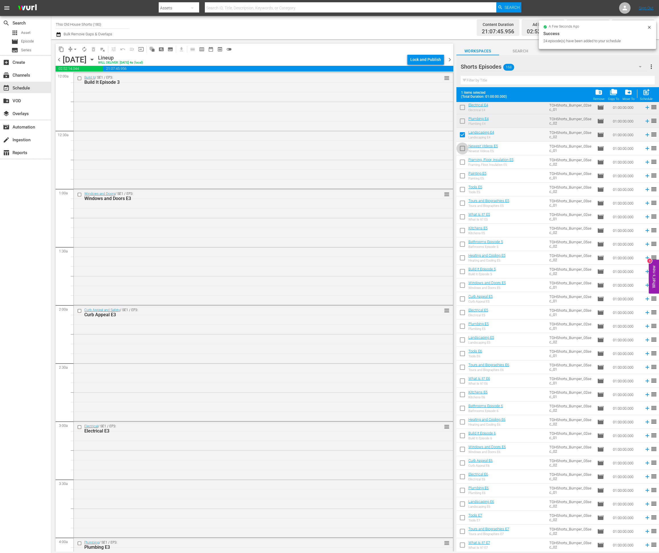
click at [446, 149] on input "checkbox" at bounding box center [462, 150] width 12 height 12
checkbox input "true"
click at [446, 162] on input "checkbox" at bounding box center [462, 163] width 12 height 12
checkbox input "true"
click at [429, 57] on div "Lock and Publish" at bounding box center [425, 59] width 31 height 10
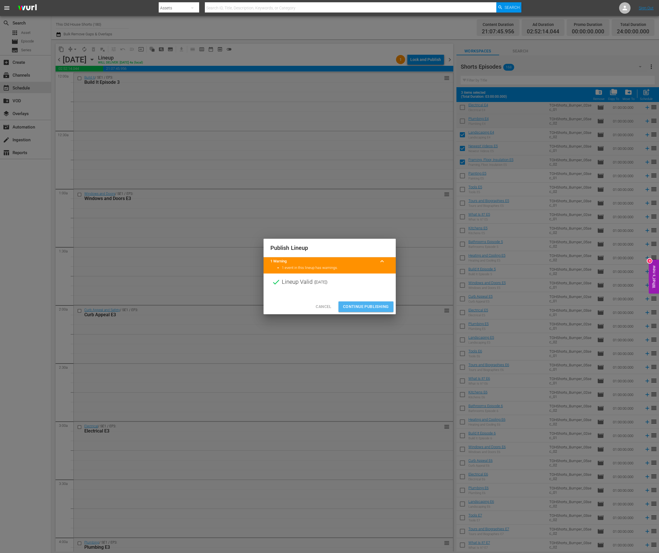
click at [369, 272] on span "Continue Publishing" at bounding box center [366, 306] width 46 height 7
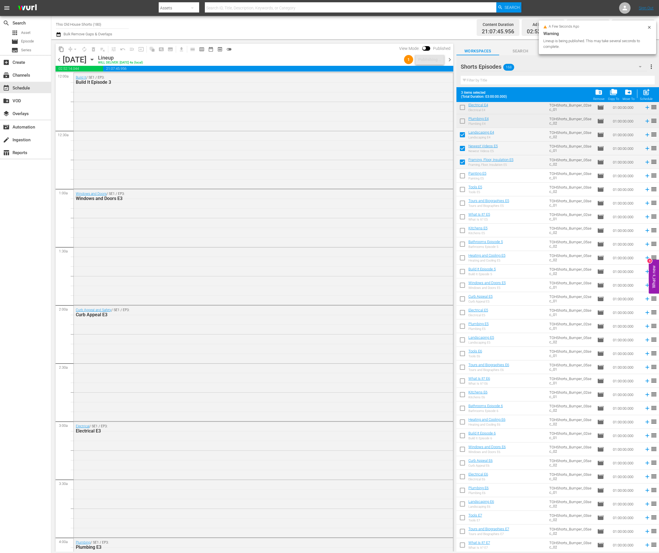
click at [446, 177] on input "checkbox" at bounding box center [462, 177] width 12 height 12
checkbox input "true"
click at [446, 195] on input "checkbox" at bounding box center [462, 191] width 12 height 12
checkbox input "true"
click at [446, 206] on input "checkbox" at bounding box center [462, 204] width 12 height 12
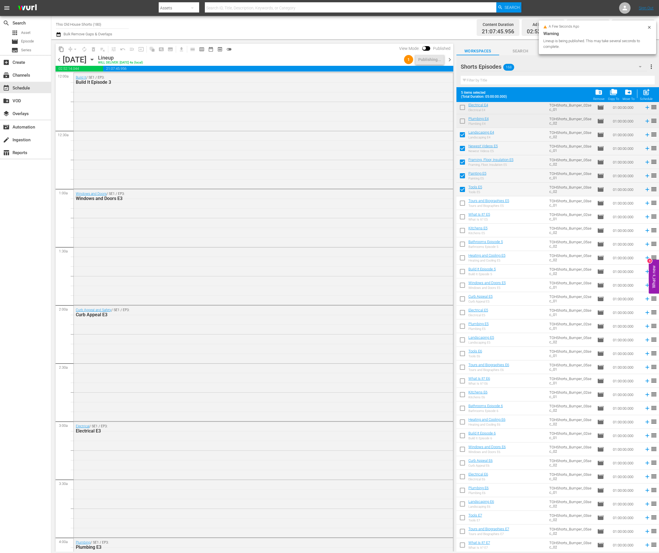
checkbox input "true"
click at [446, 216] on input "checkbox" at bounding box center [462, 218] width 12 height 12
checkbox input "true"
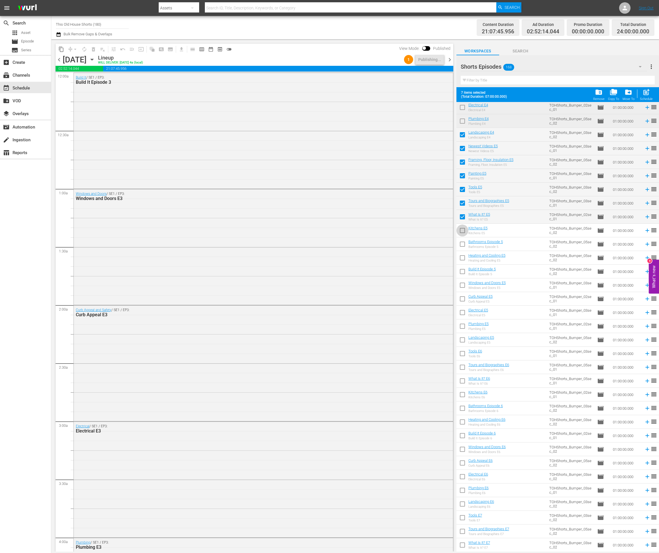
click at [446, 230] on input "checkbox" at bounding box center [462, 232] width 12 height 12
checkbox input "true"
click at [446, 243] on input "checkbox" at bounding box center [462, 245] width 12 height 12
checkbox input "true"
click at [446, 256] on input "checkbox" at bounding box center [462, 259] width 12 height 12
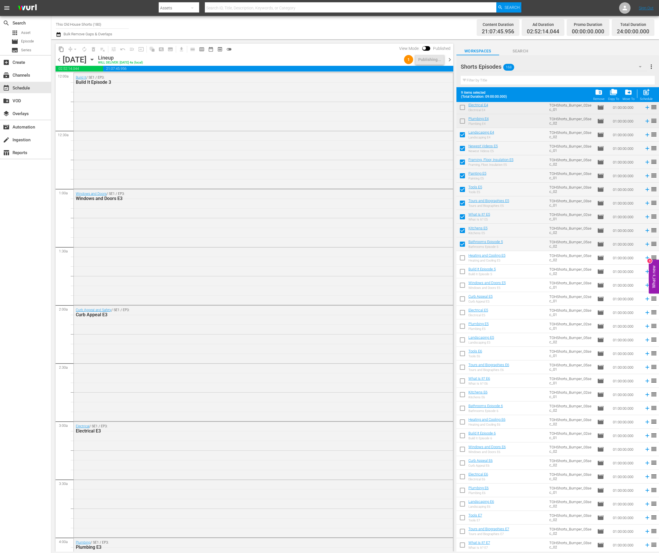
checkbox input "true"
click at [446, 270] on input "checkbox" at bounding box center [462, 273] width 12 height 12
checkbox input "true"
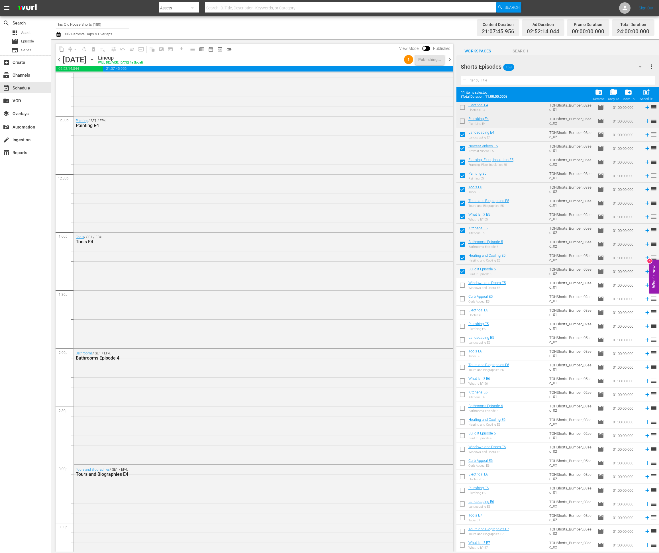
scroll to position [2310, 0]
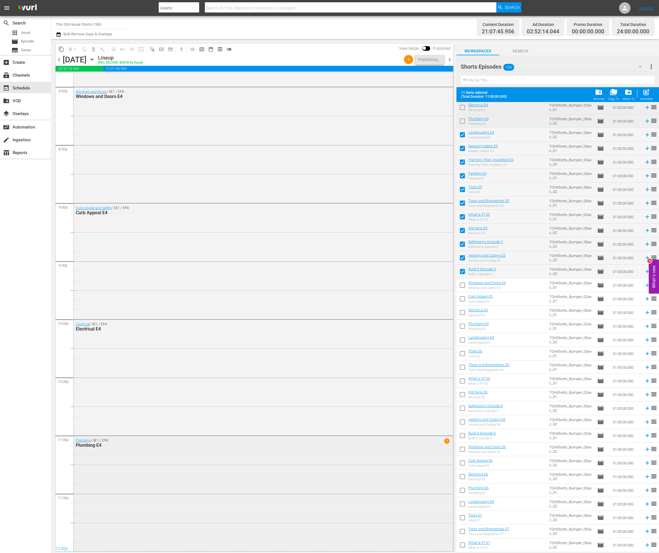
click at [446, 272] on span "1" at bounding box center [446, 440] width 5 height 5
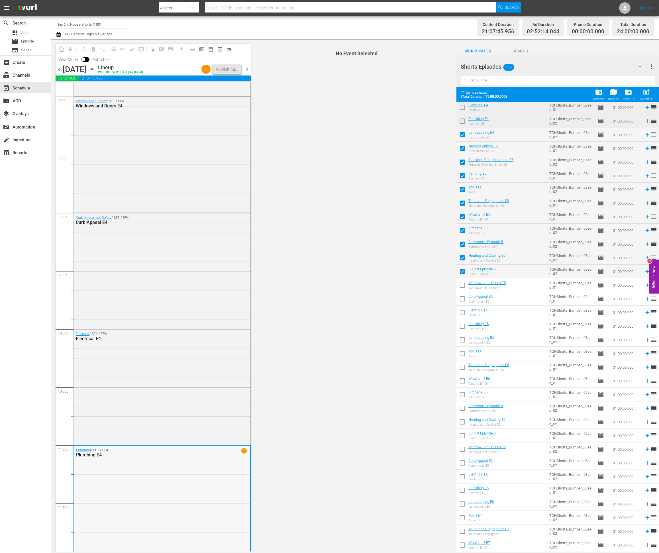
click at [242, 272] on div "Plumbing / SE1 / EP4: Plumbing E4 1" at bounding box center [162, 503] width 176 height 115
click at [245, 272] on span "1" at bounding box center [243, 450] width 5 height 5
click at [248, 69] on span "chevron_right" at bounding box center [247, 69] width 7 height 7
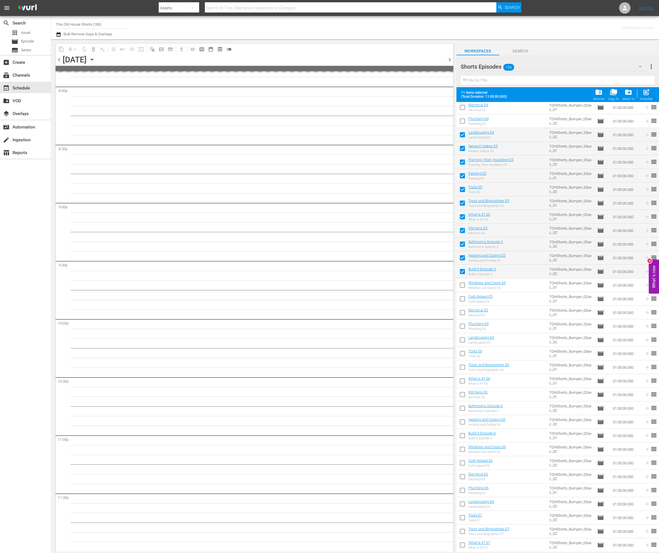
scroll to position [2310, 0]
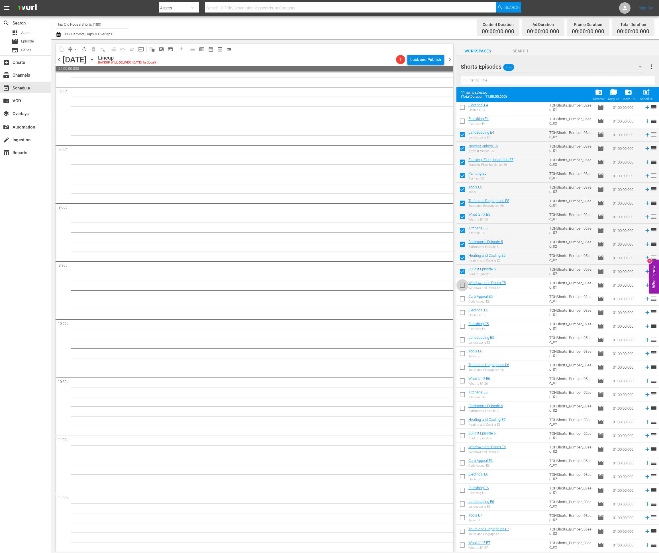
click at [446, 272] on input "checkbox" at bounding box center [462, 286] width 12 height 12
checkbox input "true"
click at [446, 272] on input "checkbox" at bounding box center [462, 300] width 12 height 12
checkbox input "true"
click at [446, 272] on input "checkbox" at bounding box center [462, 314] width 12 height 12
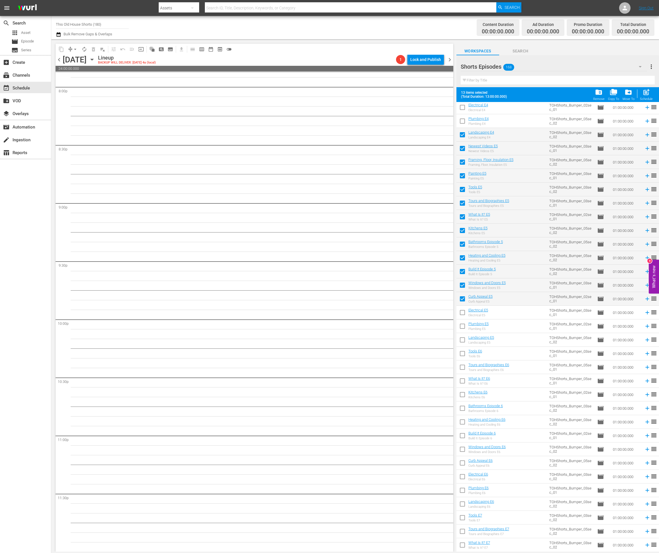
checkbox input "true"
click at [446, 272] on input "checkbox" at bounding box center [462, 327] width 12 height 12
checkbox input "true"
click at [446, 272] on input "checkbox" at bounding box center [462, 341] width 12 height 12
checkbox input "true"
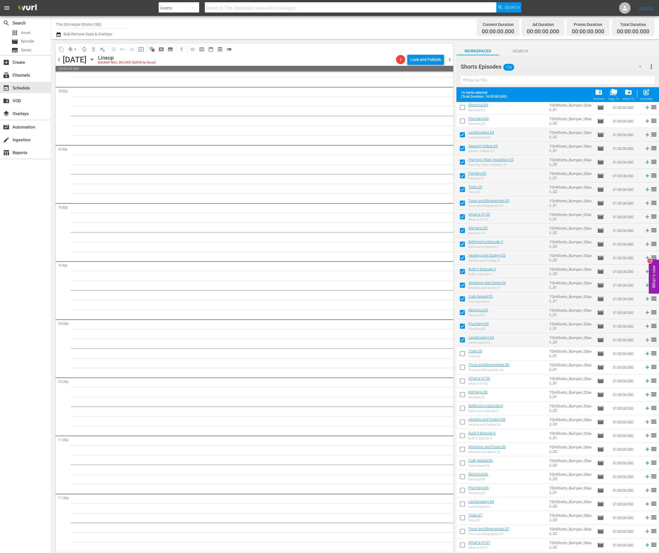
click at [446, 272] on input "checkbox" at bounding box center [462, 355] width 12 height 12
checkbox input "true"
click at [446, 272] on input "checkbox" at bounding box center [462, 368] width 12 height 12
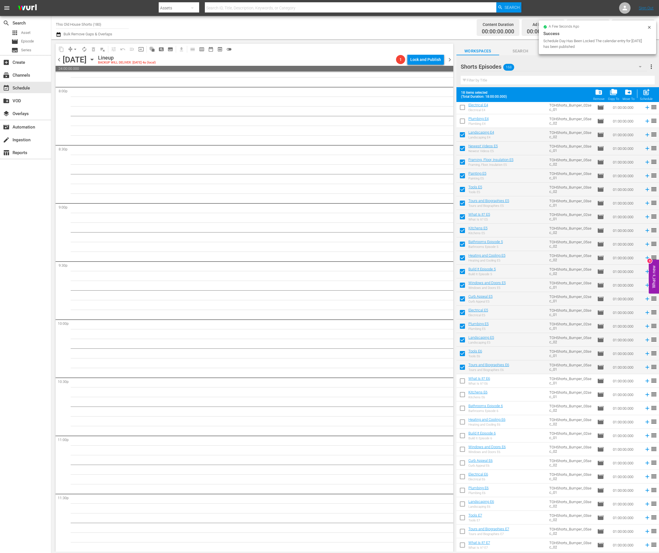
click at [446, 272] on input "checkbox" at bounding box center [462, 368] width 12 height 12
checkbox input "false"
click at [446, 272] on input "checkbox" at bounding box center [462, 382] width 12 height 12
checkbox input "true"
click at [446, 272] on input "checkbox" at bounding box center [462, 368] width 12 height 12
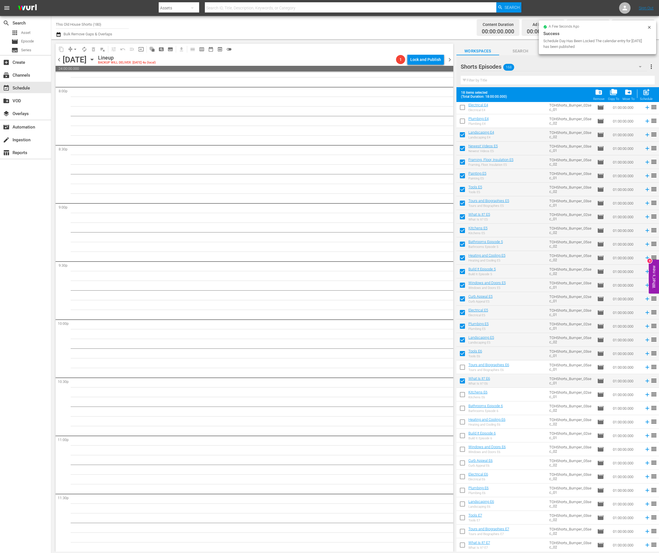
checkbox input "true"
click at [446, 272] on input "checkbox" at bounding box center [462, 396] width 12 height 12
checkbox input "true"
click at [446, 272] on input "checkbox" at bounding box center [462, 409] width 12 height 12
checkbox input "true"
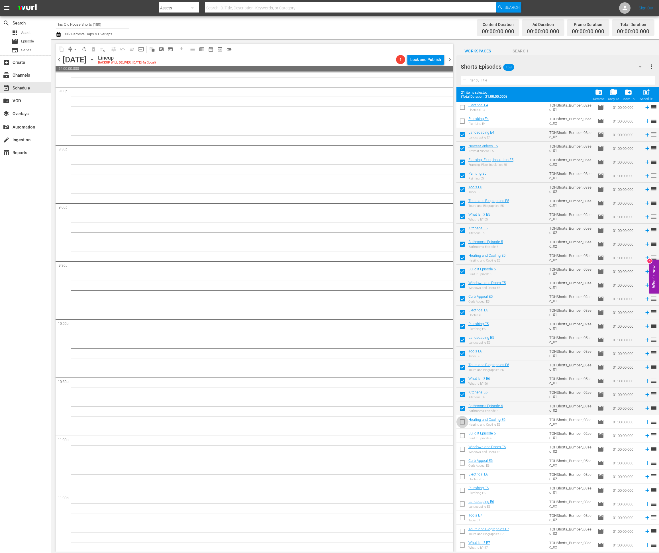
click at [446, 272] on input "checkbox" at bounding box center [462, 423] width 12 height 12
checkbox input "true"
click at [446, 272] on input "checkbox" at bounding box center [462, 437] width 12 height 12
checkbox input "true"
click at [446, 272] on input "checkbox" at bounding box center [462, 450] width 12 height 12
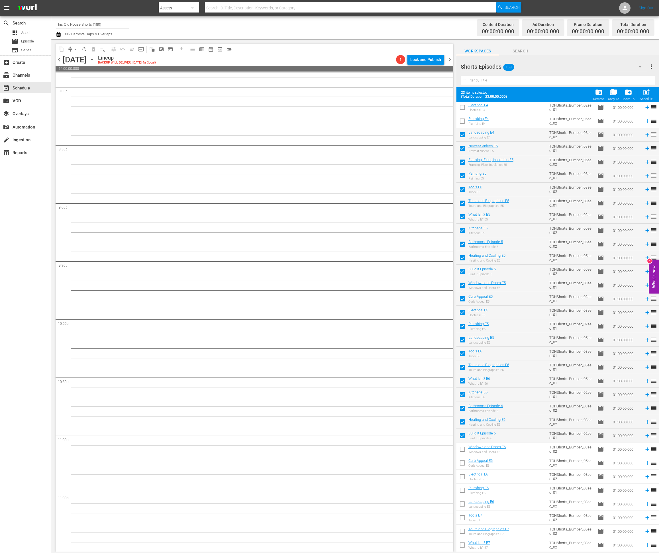
checkbox input "true"
click at [446, 93] on span "post_add" at bounding box center [646, 92] width 8 height 8
checkbox input "false"
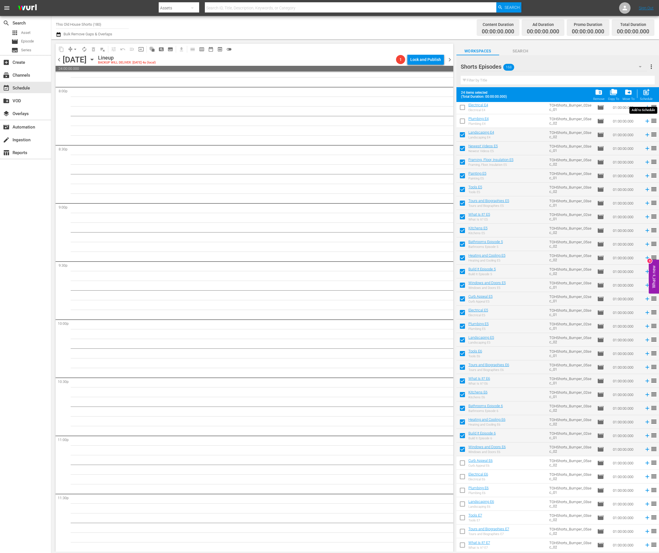
checkbox input "false"
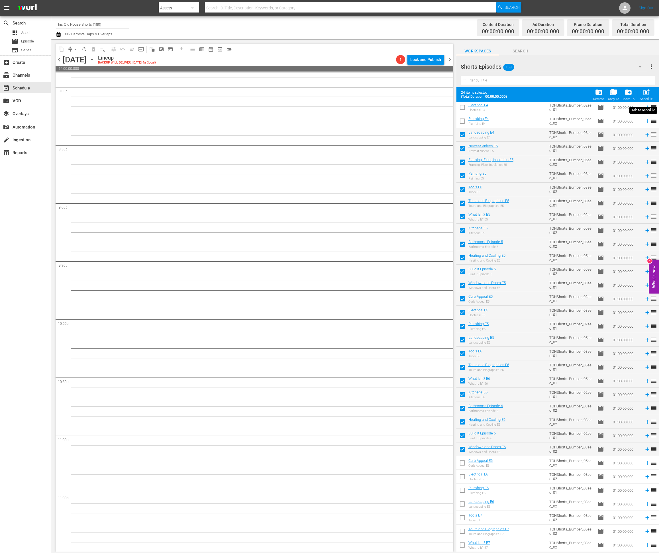
checkbox input "false"
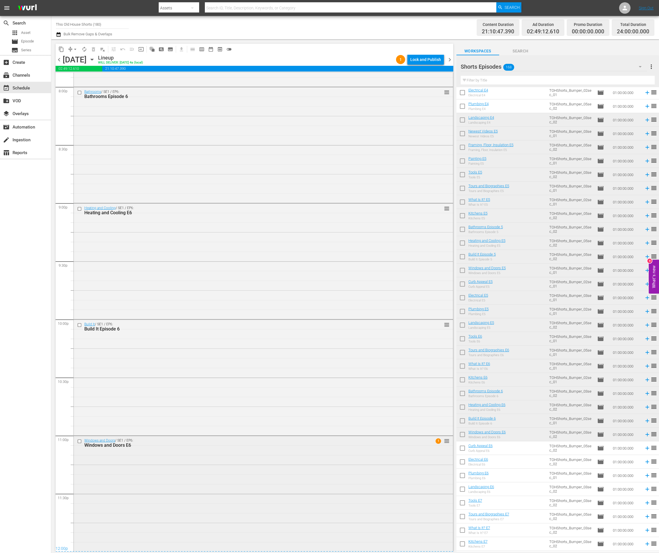
click at [422, 272] on div "Windows and Doors / SE1 / EP6: Windows and Doors E6 1 reorder" at bounding box center [263, 493] width 379 height 115
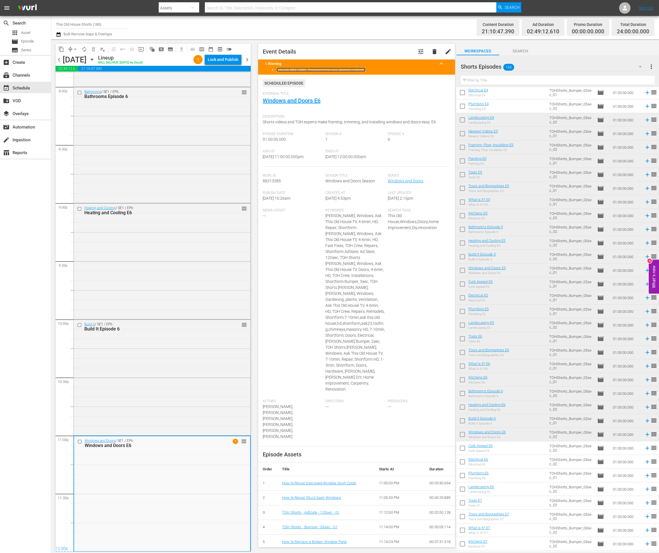
click at [357, 70] on link "Episode 88313385: Programming runs beyond midnight" at bounding box center [320, 70] width 89 height 4
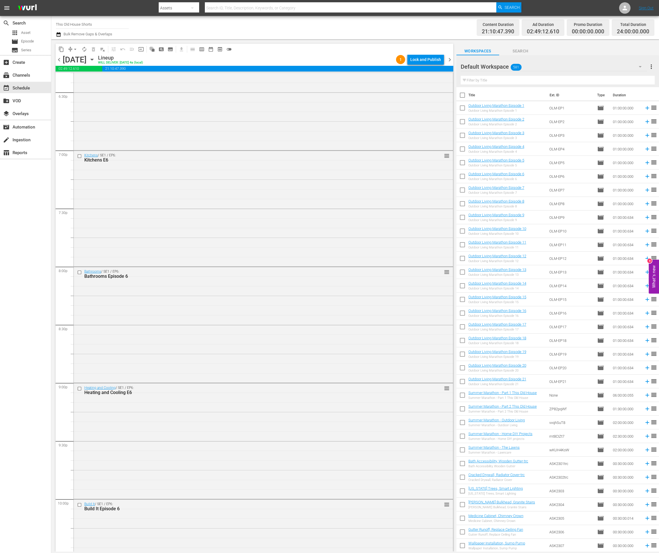
scroll to position [2310, 0]
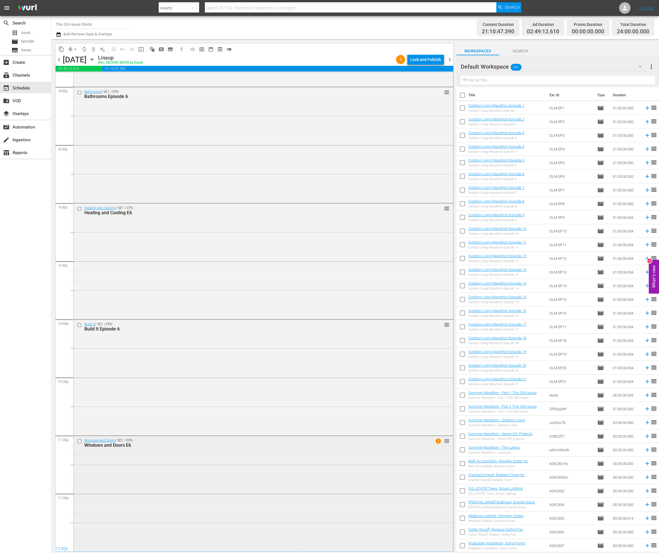
click at [277, 272] on div "Windows and Doors / SE1 / EP6: Windows and Doors E6 1 reorder" at bounding box center [263, 493] width 379 height 115
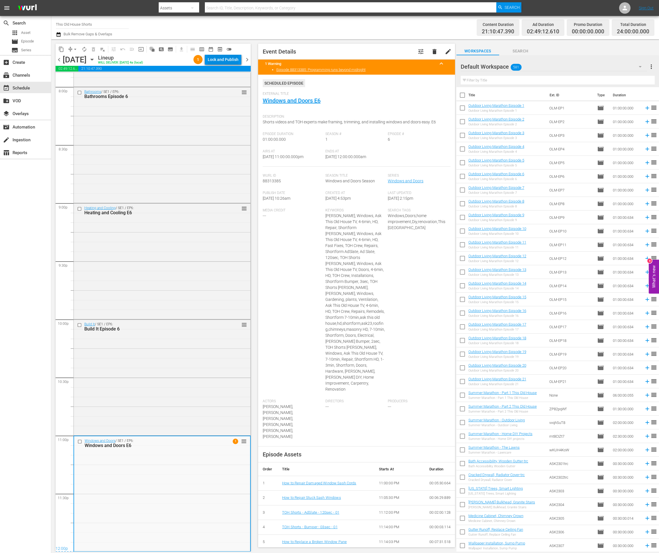
click at [213, 59] on div "Lock and Publish" at bounding box center [223, 59] width 31 height 10
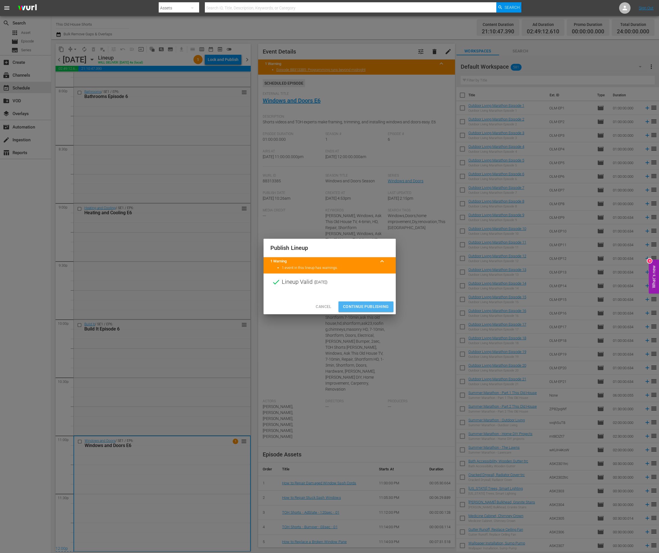
click at [352, 272] on span "Continue Publishing" at bounding box center [366, 306] width 46 height 7
